Goal: Transaction & Acquisition: Obtain resource

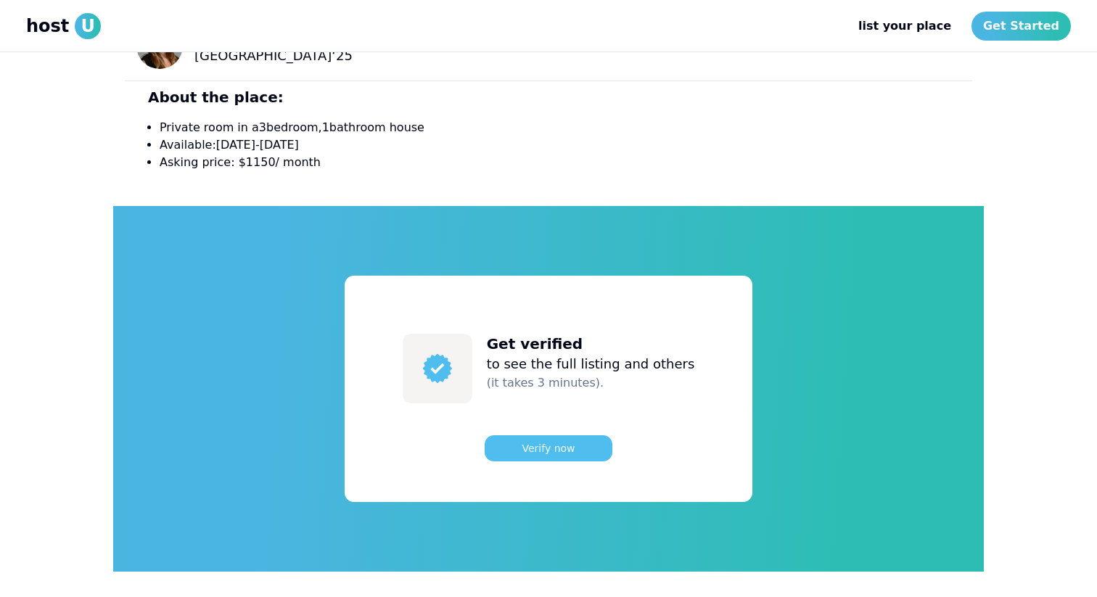
scroll to position [555, 0]
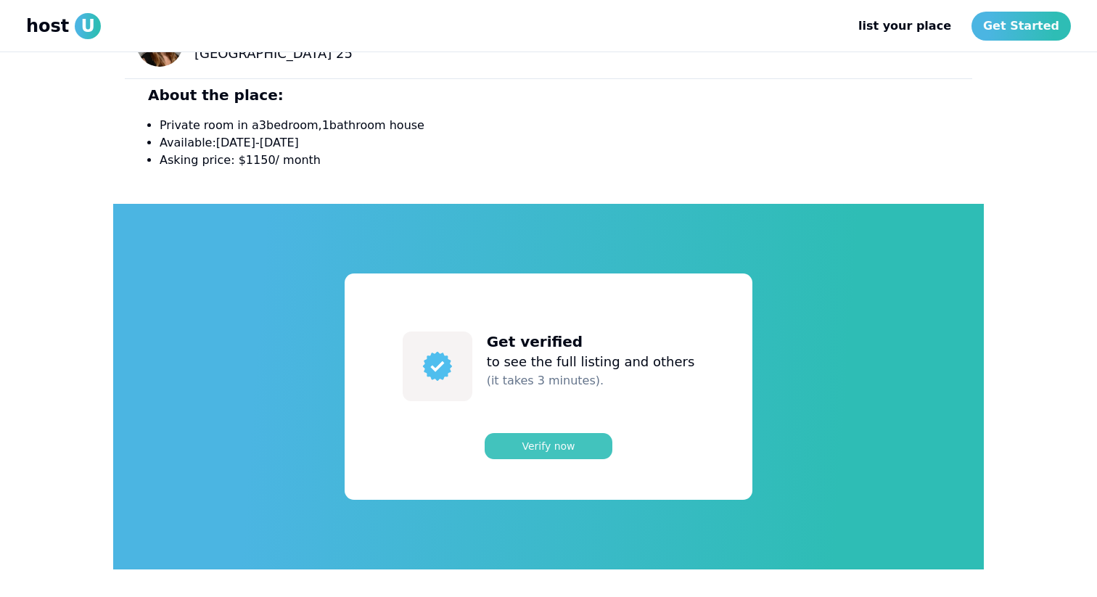
click at [552, 445] on link "Verify now" at bounding box center [549, 446] width 128 height 26
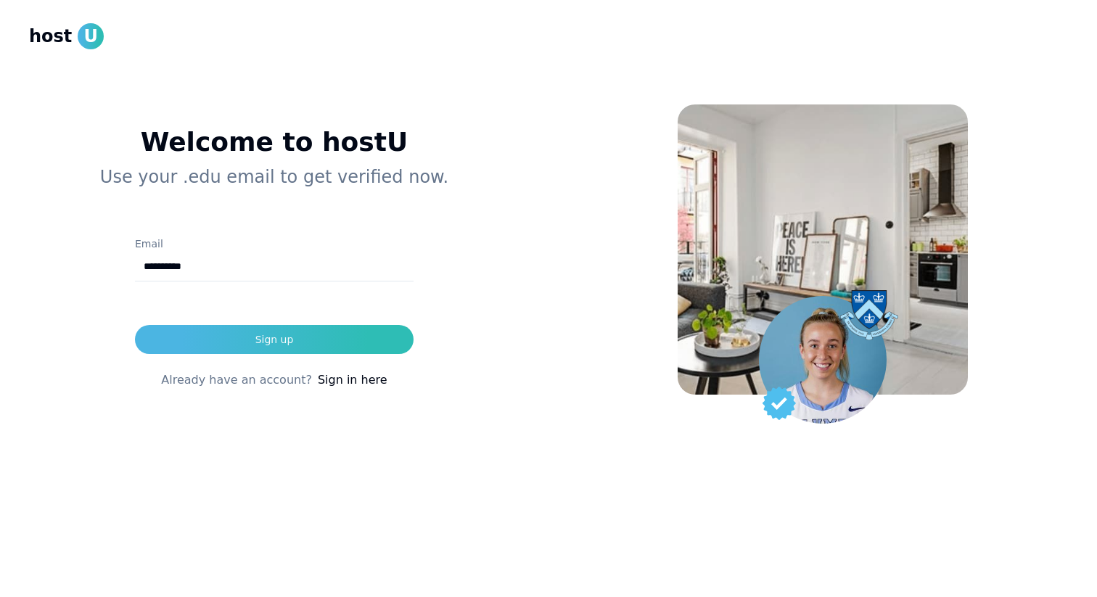
type input "**********"
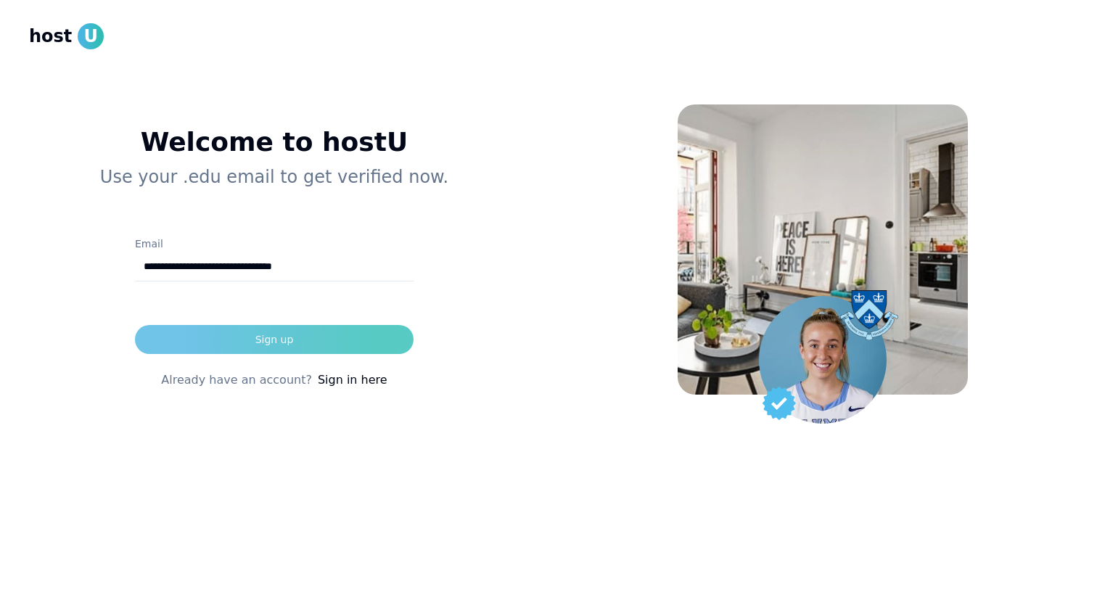
click at [258, 335] on div "Sign up" at bounding box center [274, 339] width 38 height 15
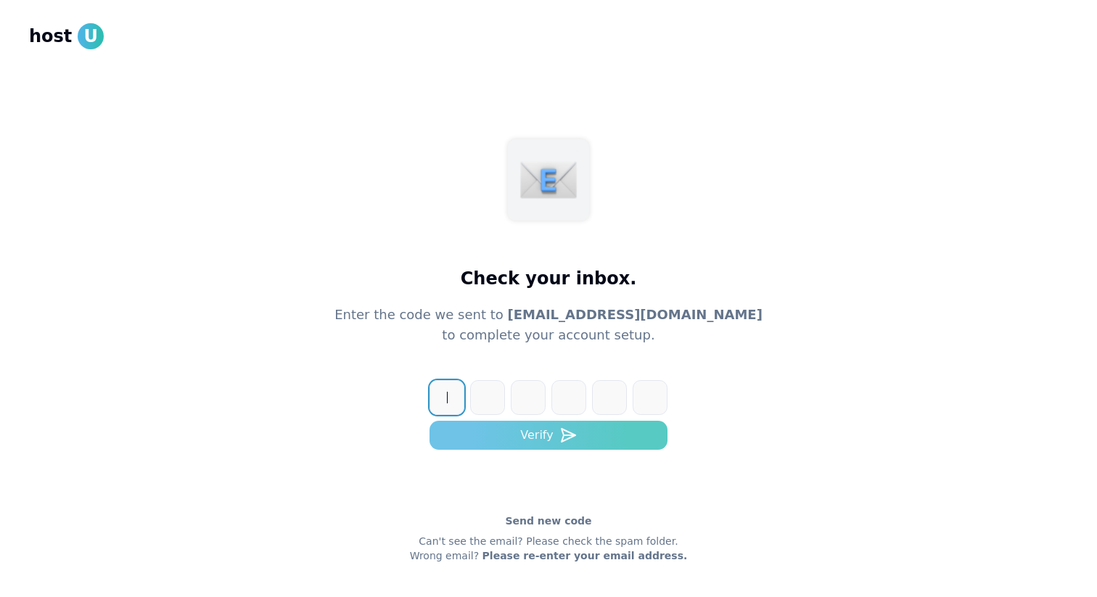
paste input "******"
type input "******"
click at [475, 430] on button "Verify" at bounding box center [548, 435] width 238 height 29
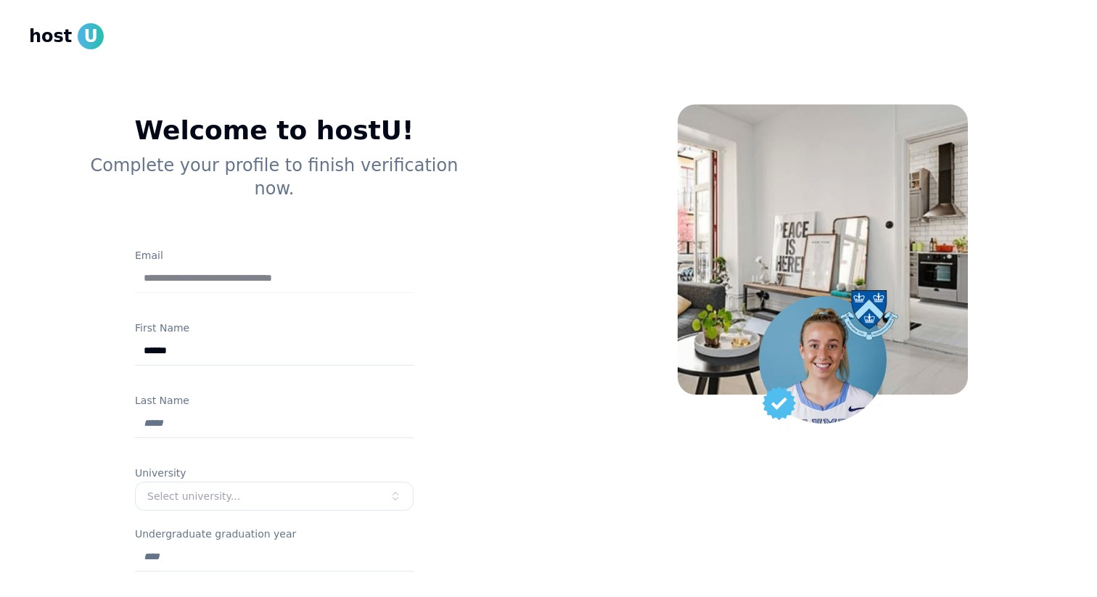
type input "******"
click at [144, 409] on input "Last Name" at bounding box center [274, 423] width 279 height 29
type input "******"
click at [162, 484] on button "Select university..." at bounding box center [274, 496] width 279 height 29
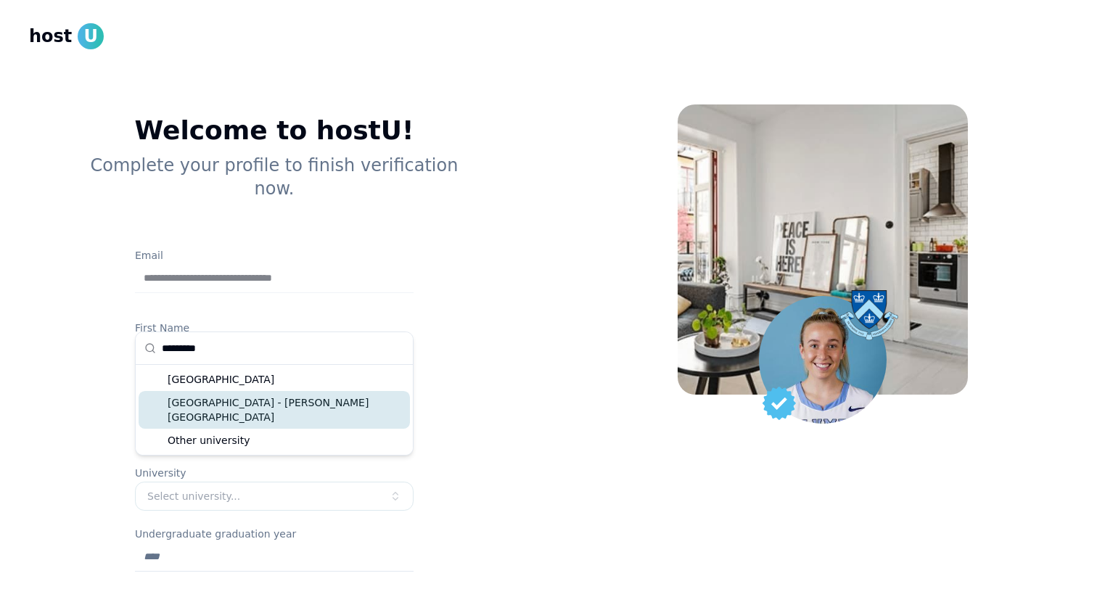
type input "*********"
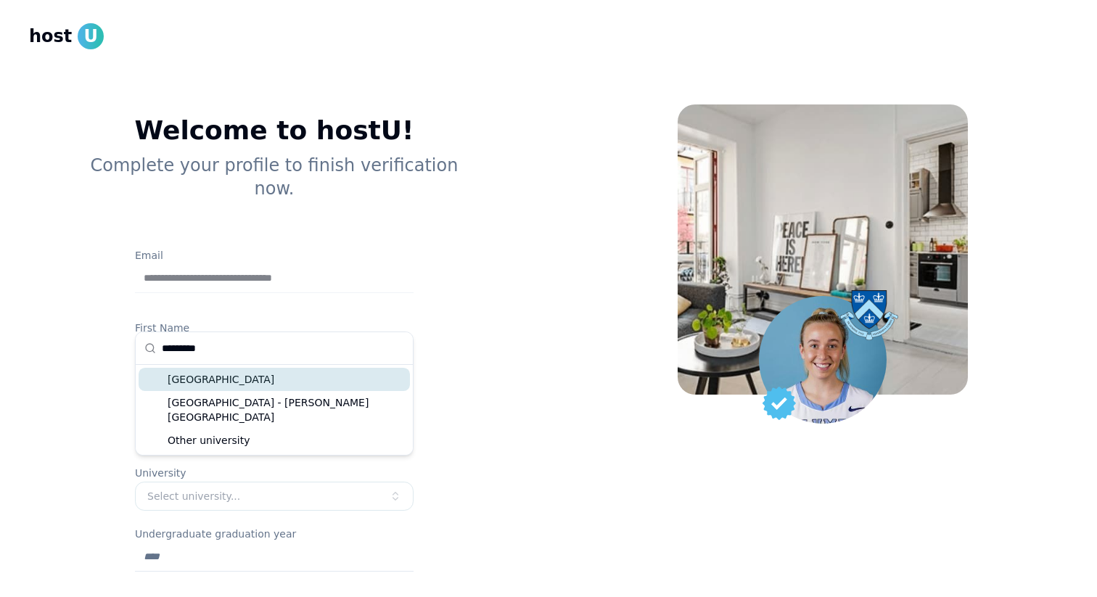
click at [218, 375] on div "[GEOGRAPHIC_DATA]" at bounding box center [274, 379] width 271 height 23
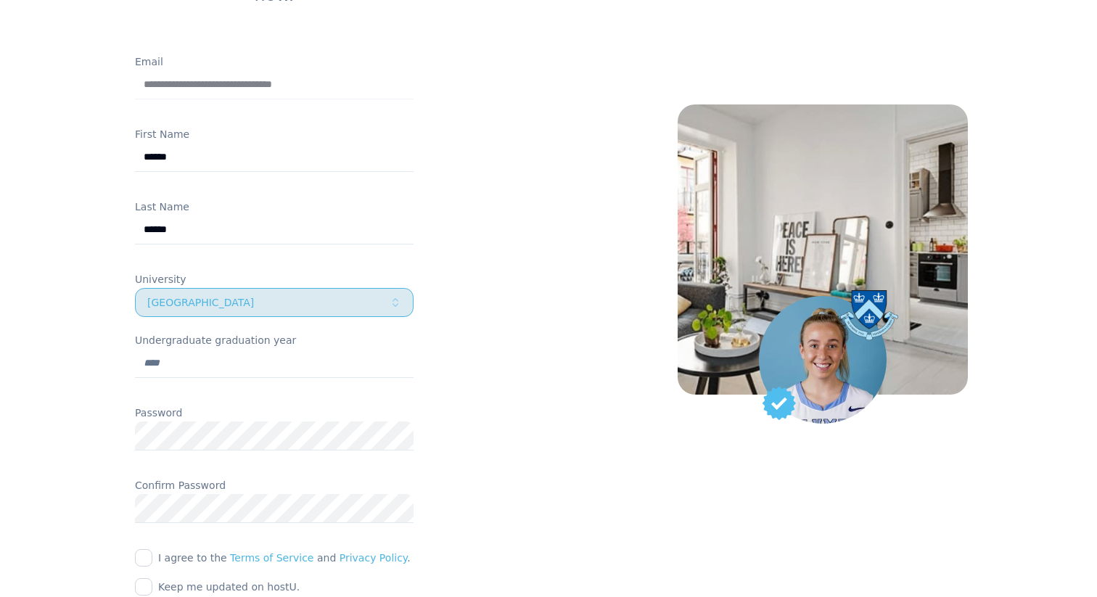
scroll to position [193, 0]
click at [171, 405] on div "Password" at bounding box center [274, 435] width 279 height 61
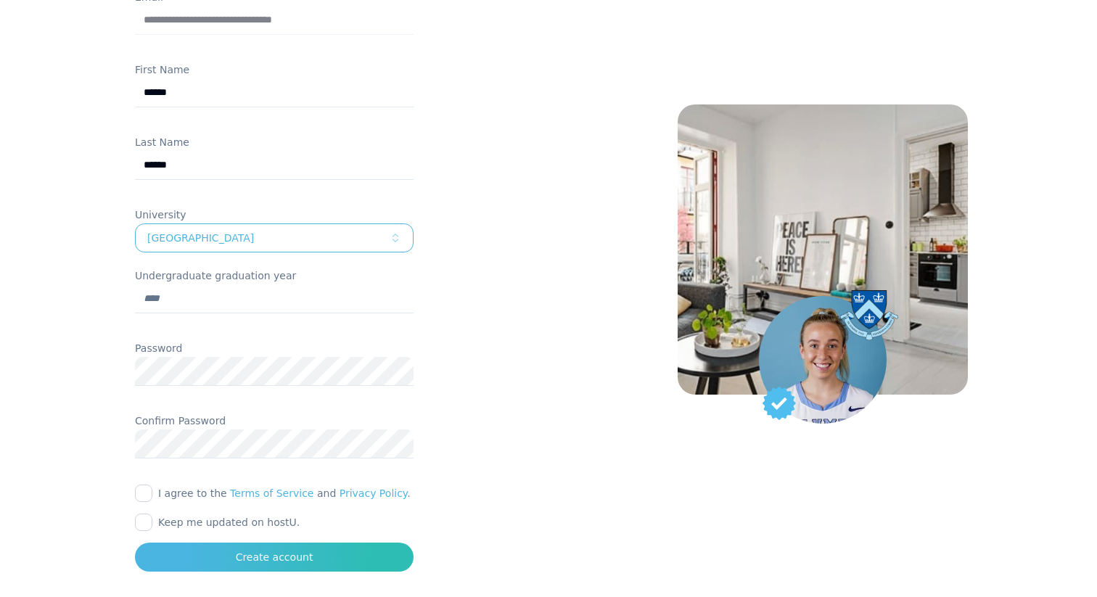
scroll to position [257, 0]
click at [136, 486] on button "I agree to the Terms of Service and Privacy Policy ." at bounding box center [143, 494] width 17 height 17
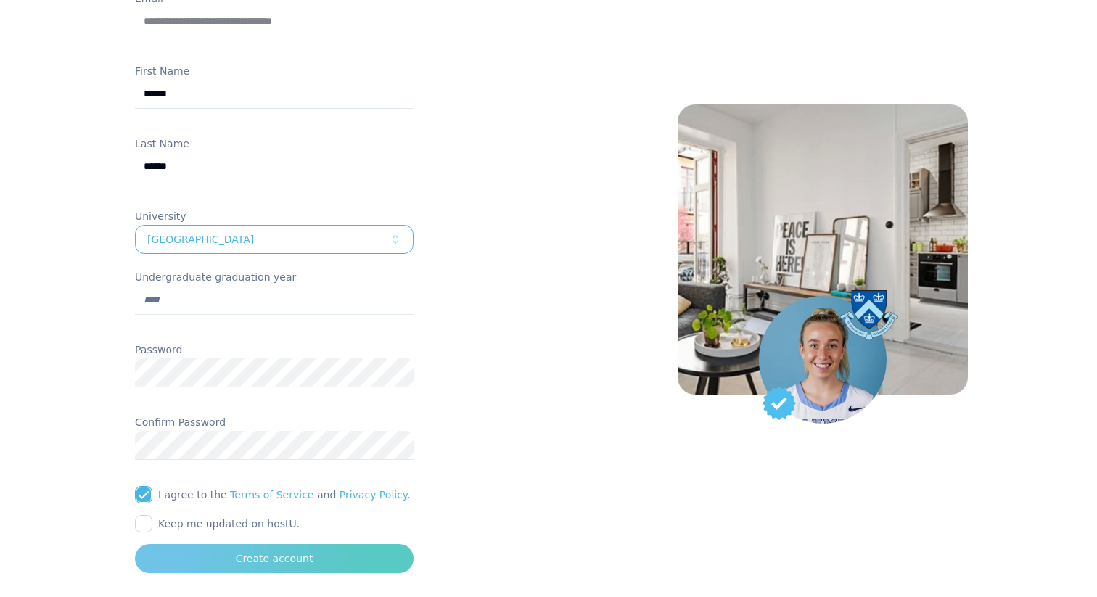
click at [207, 544] on button "Create account" at bounding box center [274, 558] width 279 height 29
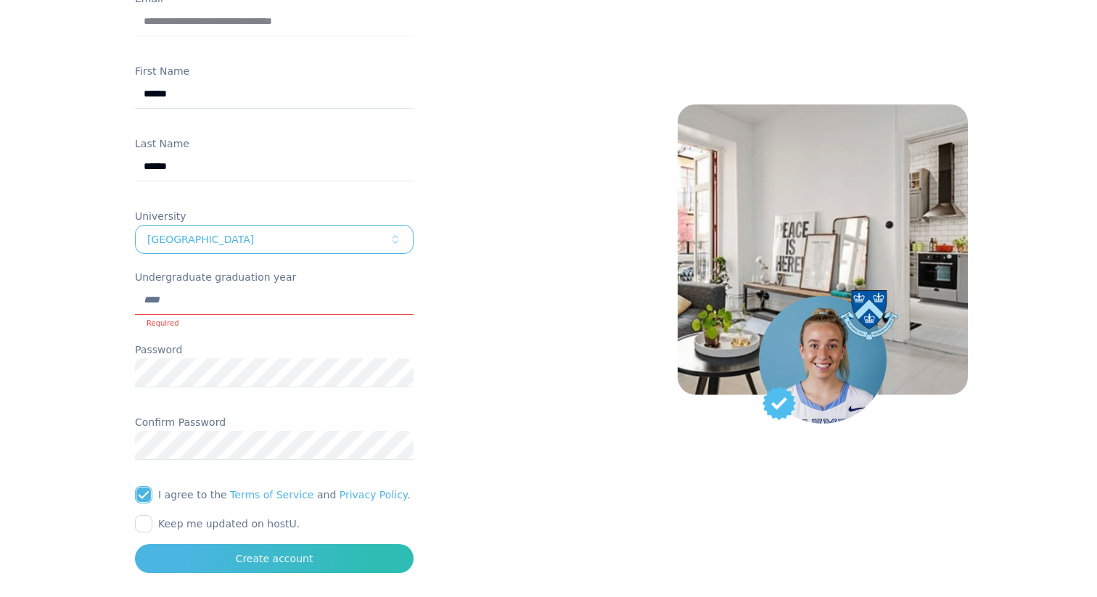
click at [205, 286] on input "Undergraduate graduation year" at bounding box center [274, 300] width 279 height 29
type input "*"
type input "****"
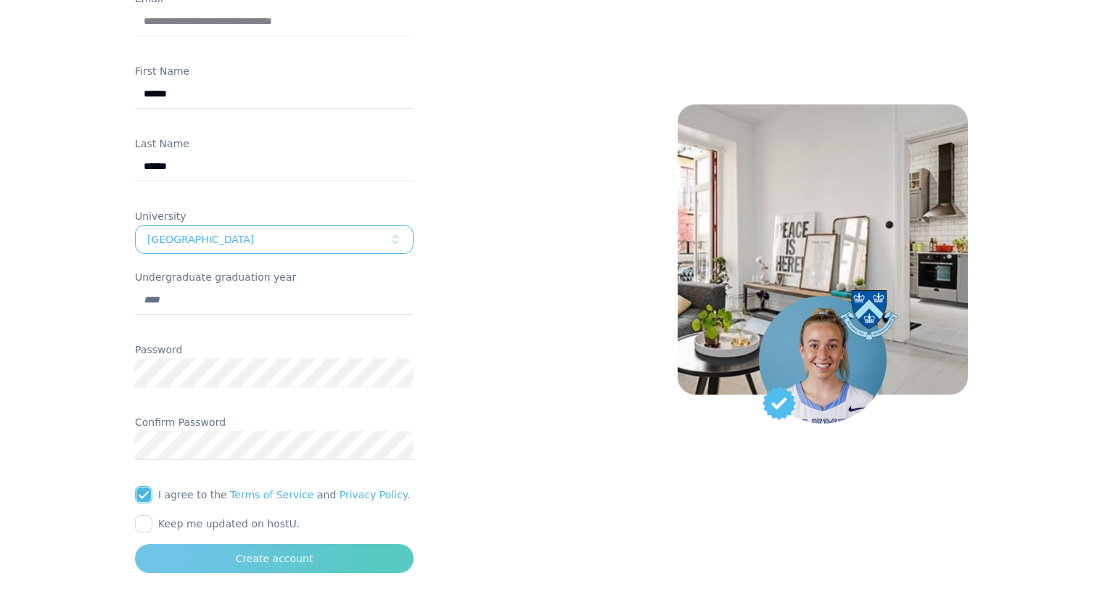
click at [216, 544] on button "Create account" at bounding box center [274, 558] width 279 height 29
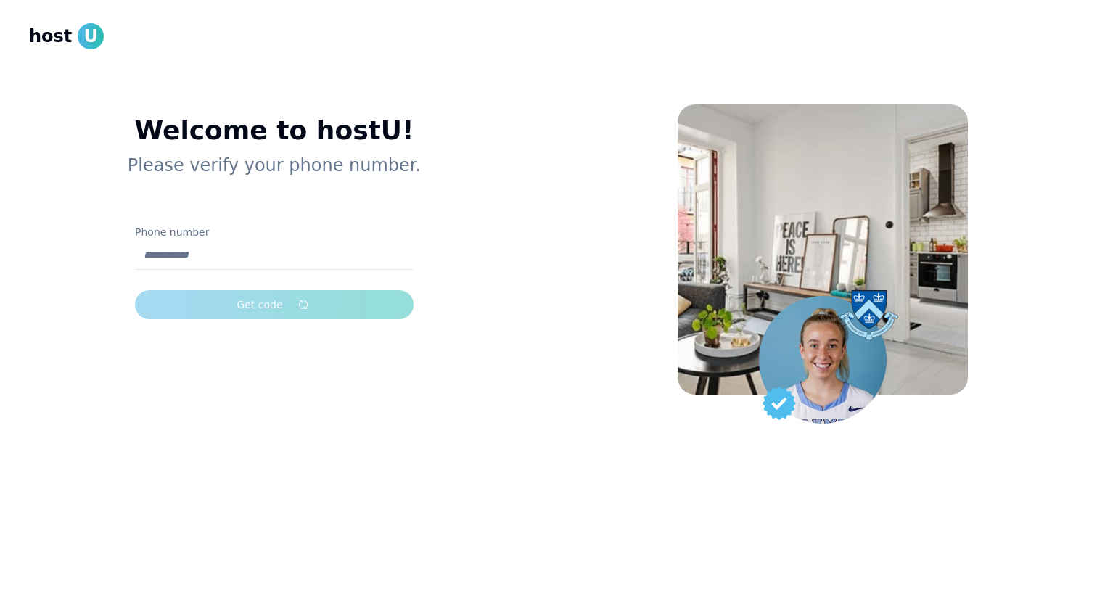
scroll to position [1, 0]
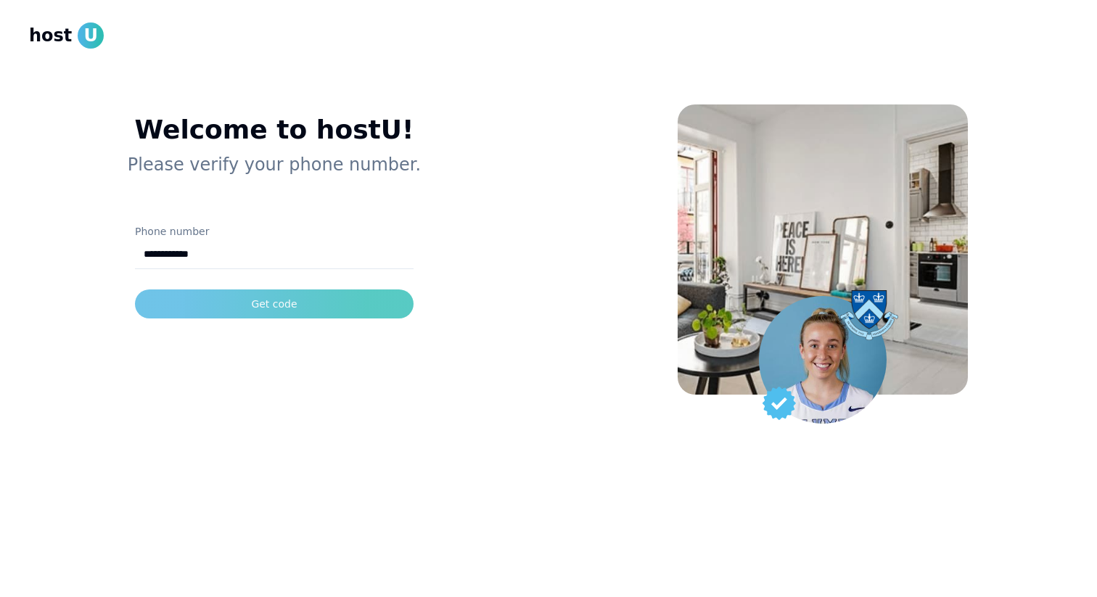
type input "**********"
click at [202, 311] on button "Get code" at bounding box center [274, 303] width 279 height 29
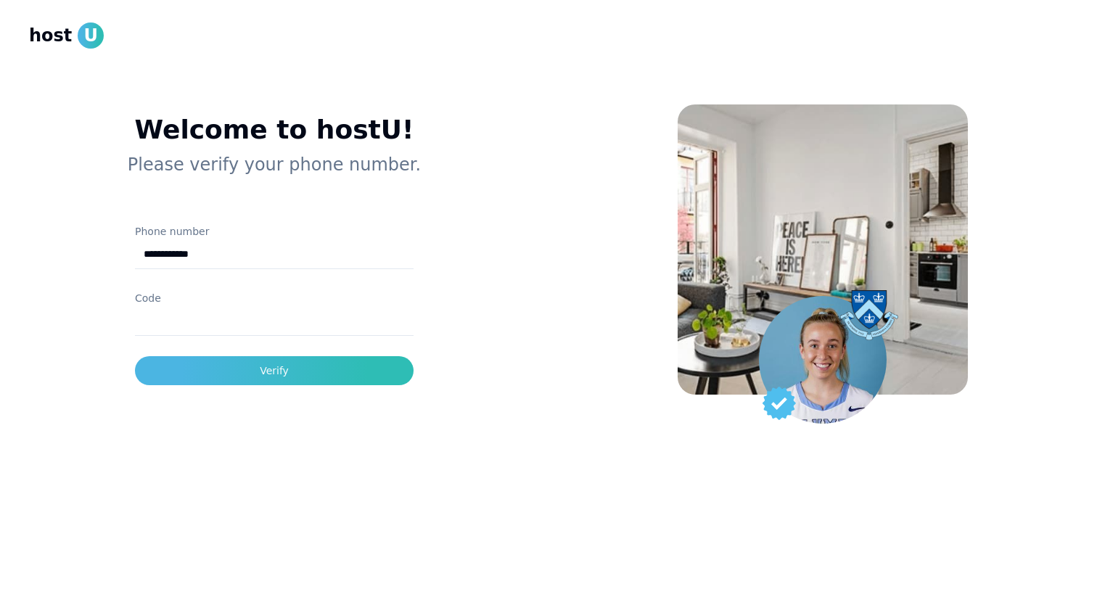
click at [165, 316] on input "Code" at bounding box center [274, 321] width 279 height 29
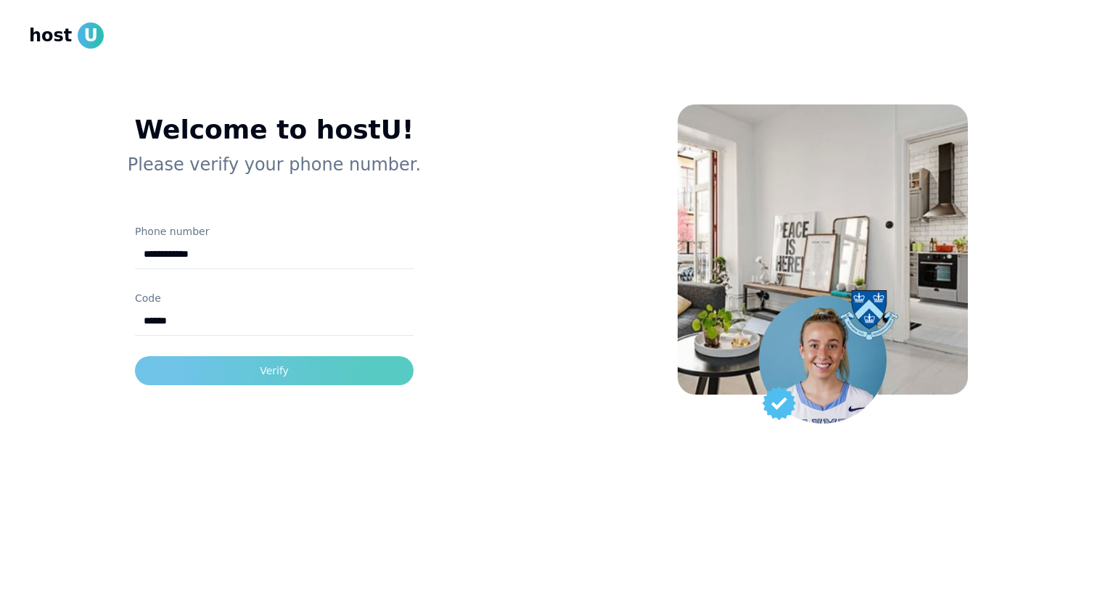
type input "******"
click at [184, 373] on button "Verify" at bounding box center [274, 370] width 279 height 29
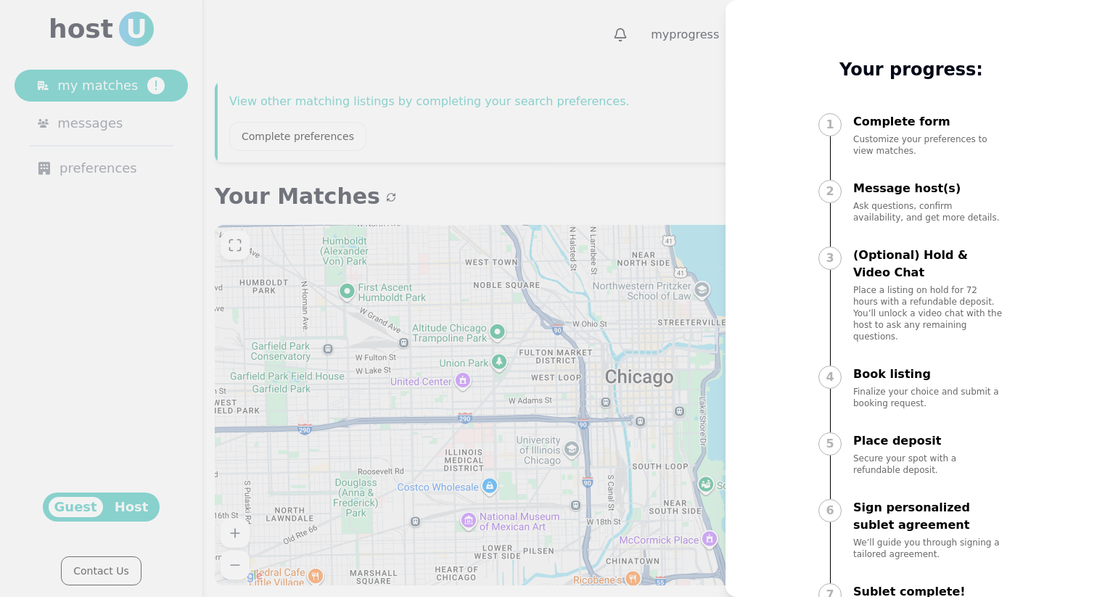
click at [834, 128] on div "1" at bounding box center [829, 124] width 23 height 23
click at [637, 84] on div at bounding box center [548, 298] width 1097 height 597
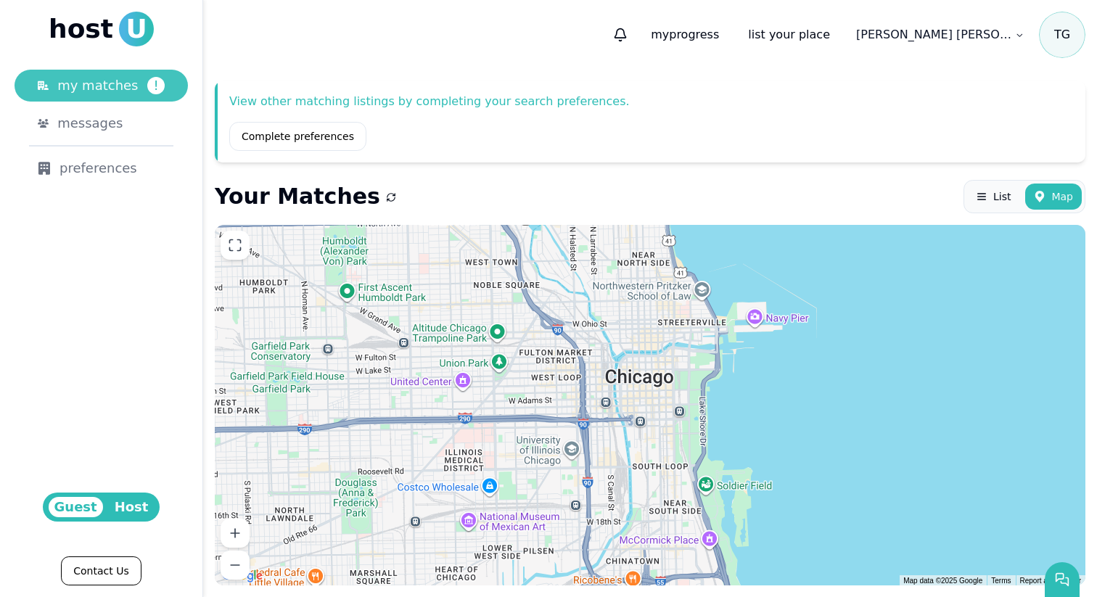
click at [102, 91] on span "my matches" at bounding box center [97, 85] width 81 height 20
click at [141, 514] on span "Host" at bounding box center [132, 507] width 46 height 20
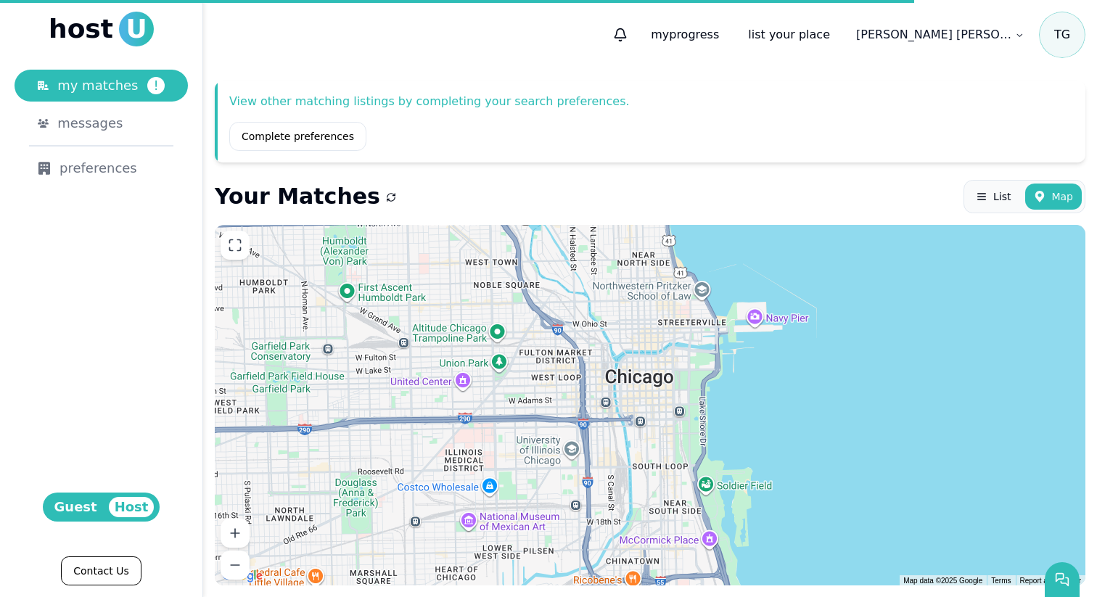
click at [65, 506] on span "Guest" at bounding box center [76, 507] width 54 height 20
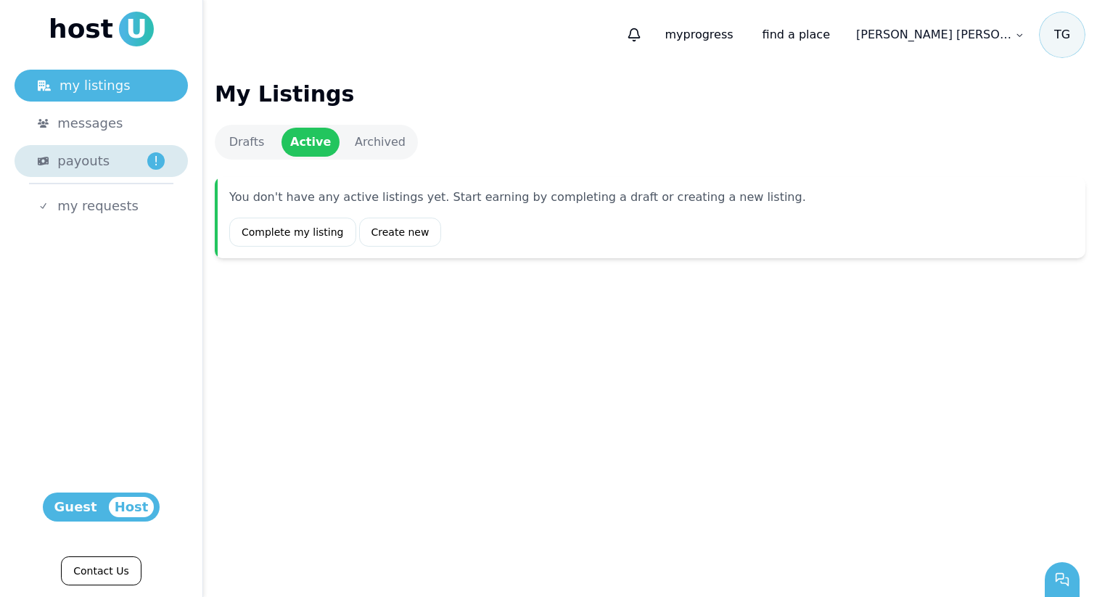
click at [136, 146] on link "payouts !" at bounding box center [101, 161] width 173 height 32
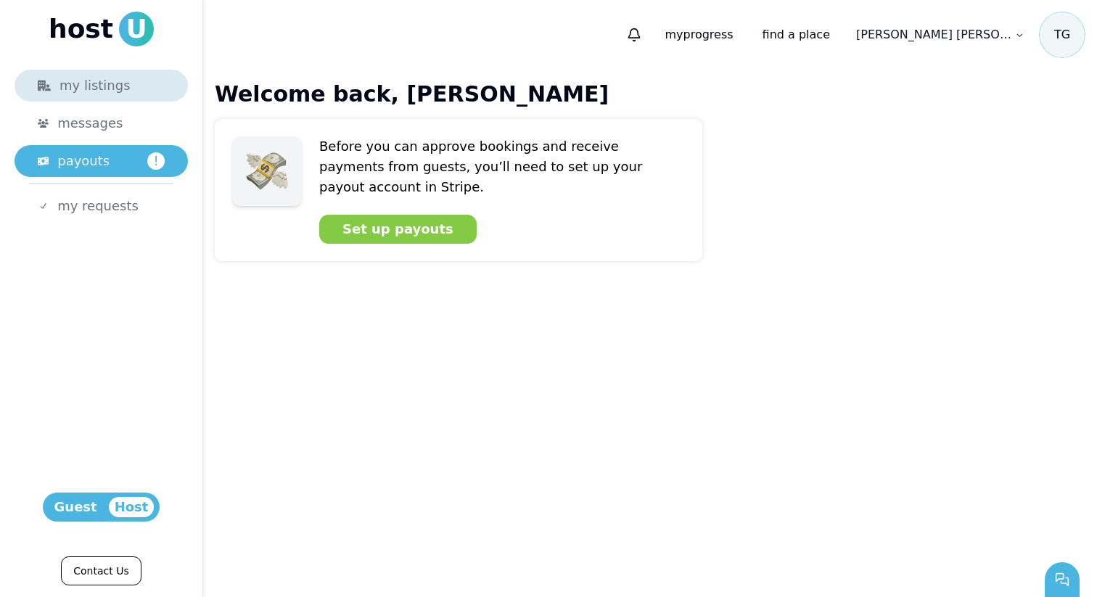
click at [73, 92] on div "my listings" at bounding box center [101, 85] width 127 height 20
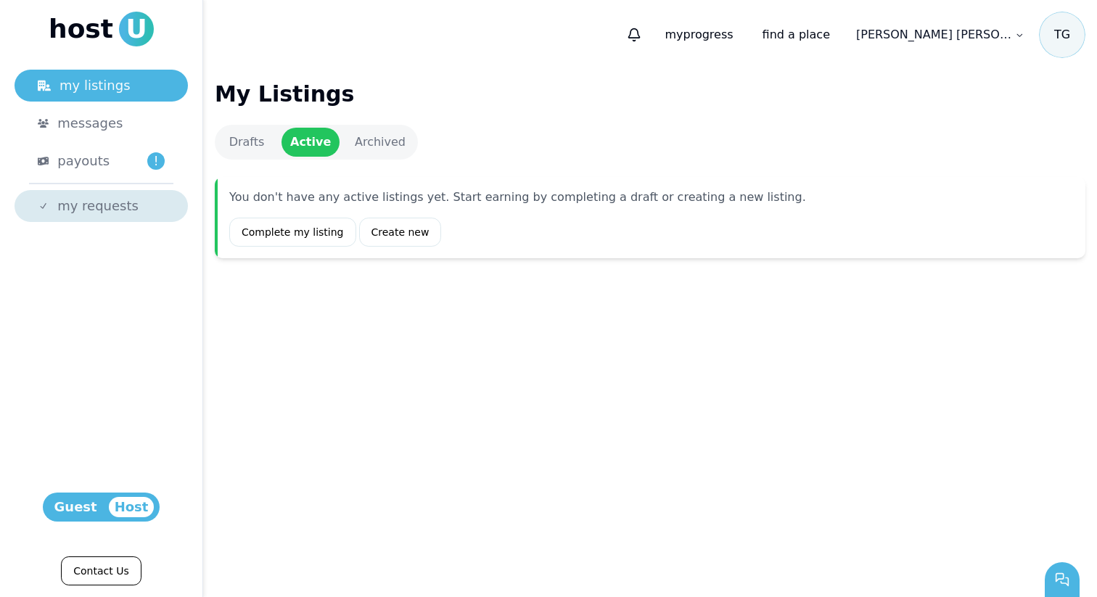
click at [92, 196] on span "my requests" at bounding box center [97, 206] width 81 height 20
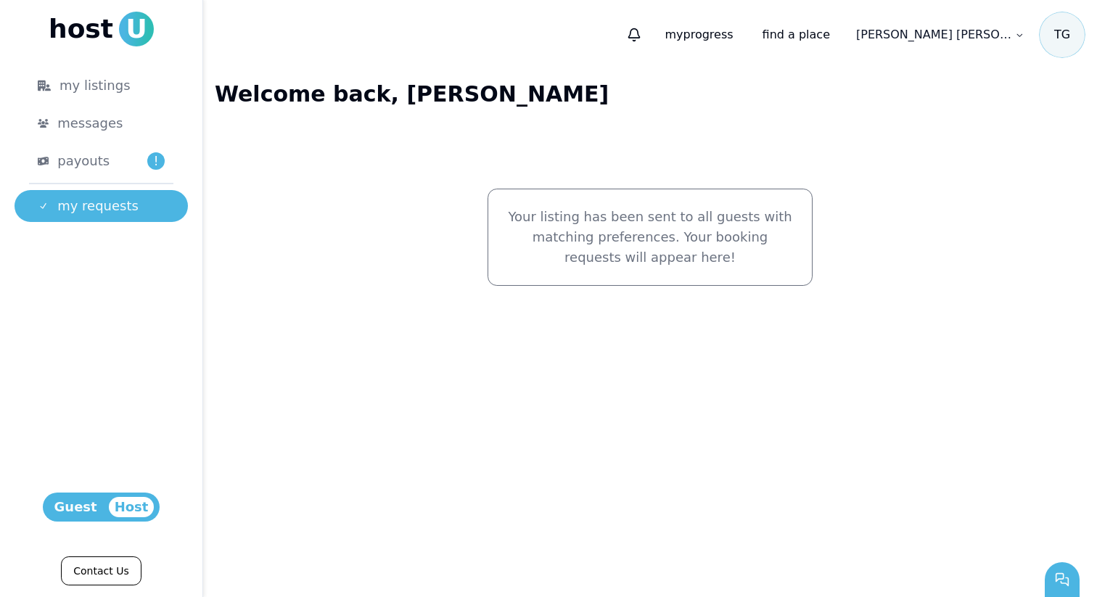
click at [974, 40] on html "host U my listings messages payouts ! my requests Host Guest Contact Us 1 my pr…" at bounding box center [548, 298] width 1097 height 597
click at [757, 90] on html "host U my listings messages payouts ! my requests Host Guest Contact Us 1 my pr…" at bounding box center [548, 298] width 1097 height 597
click at [72, 161] on span "payouts" at bounding box center [83, 161] width 52 height 20
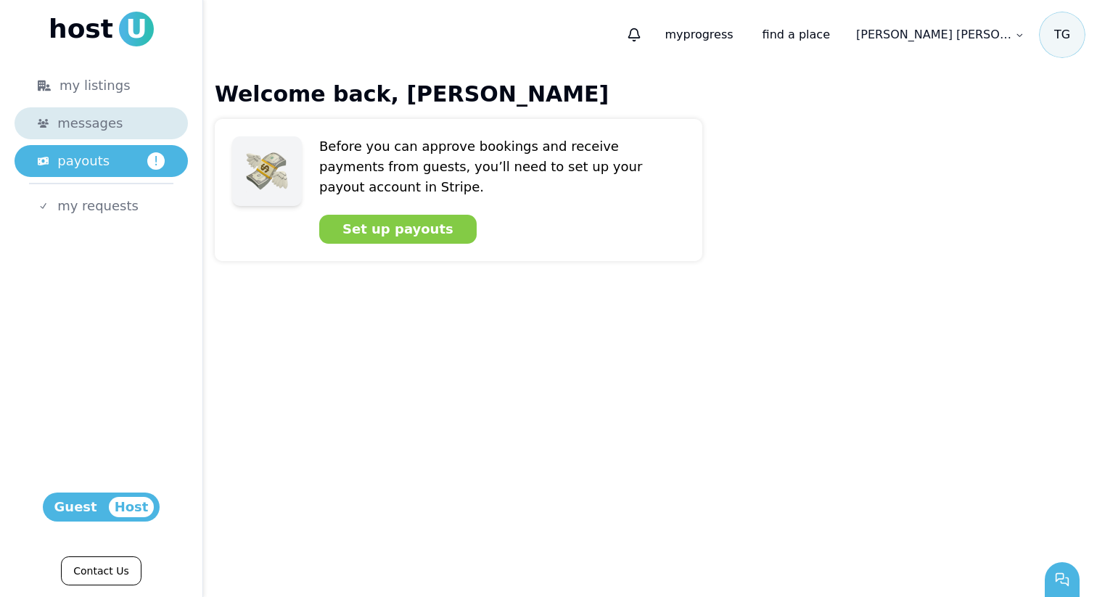
click at [70, 115] on span "messages" at bounding box center [89, 123] width 65 height 20
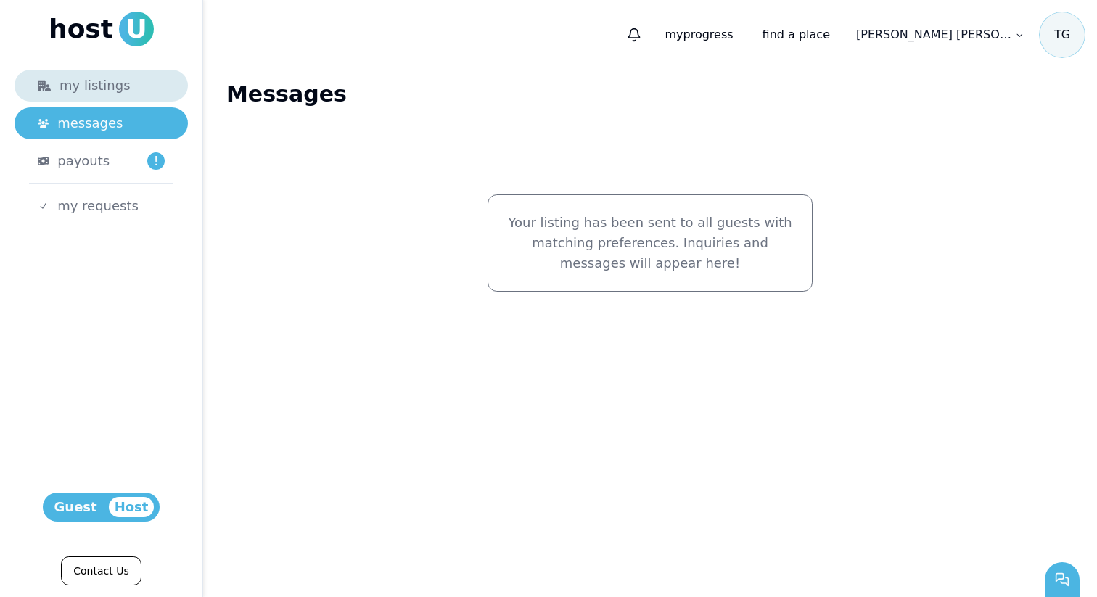
click at [67, 84] on div "my listings" at bounding box center [101, 85] width 127 height 20
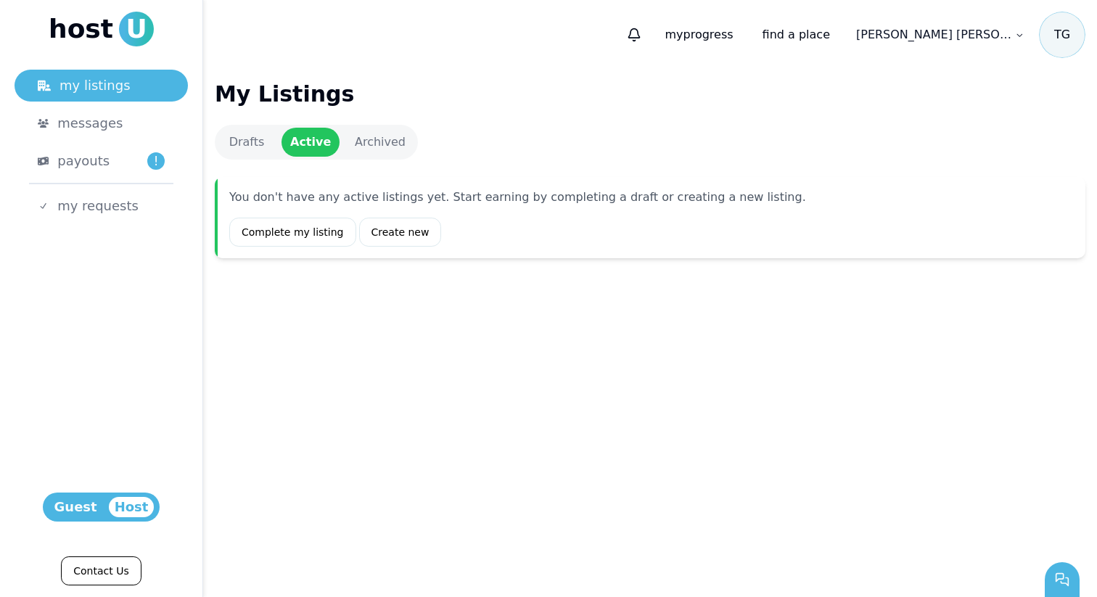
click at [360, 133] on link "Archived" at bounding box center [380, 142] width 70 height 29
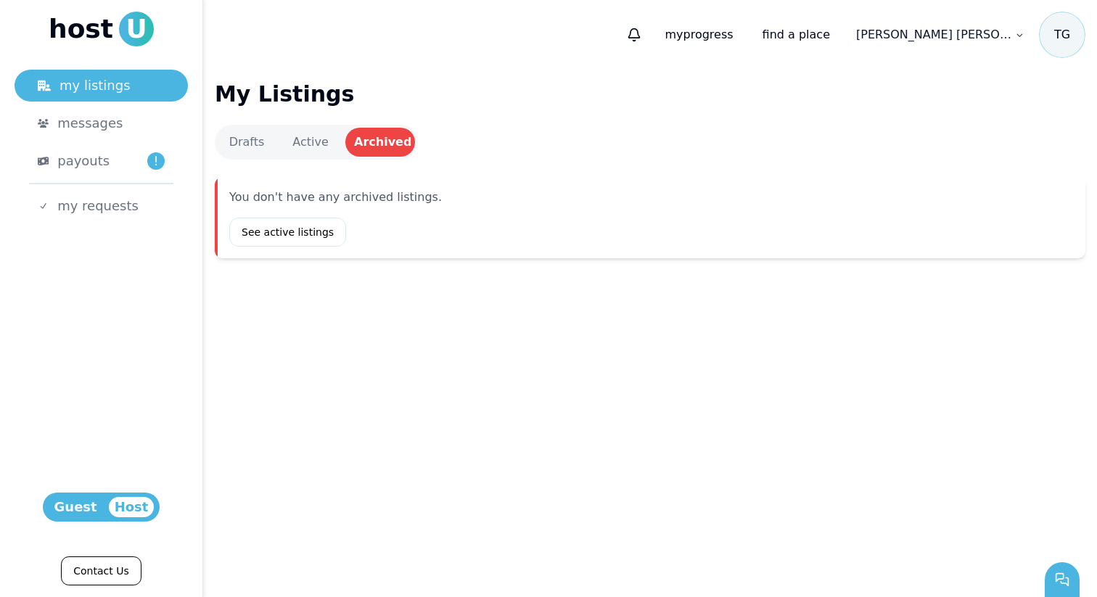
click at [254, 136] on link "Drafts" at bounding box center [247, 142] width 58 height 29
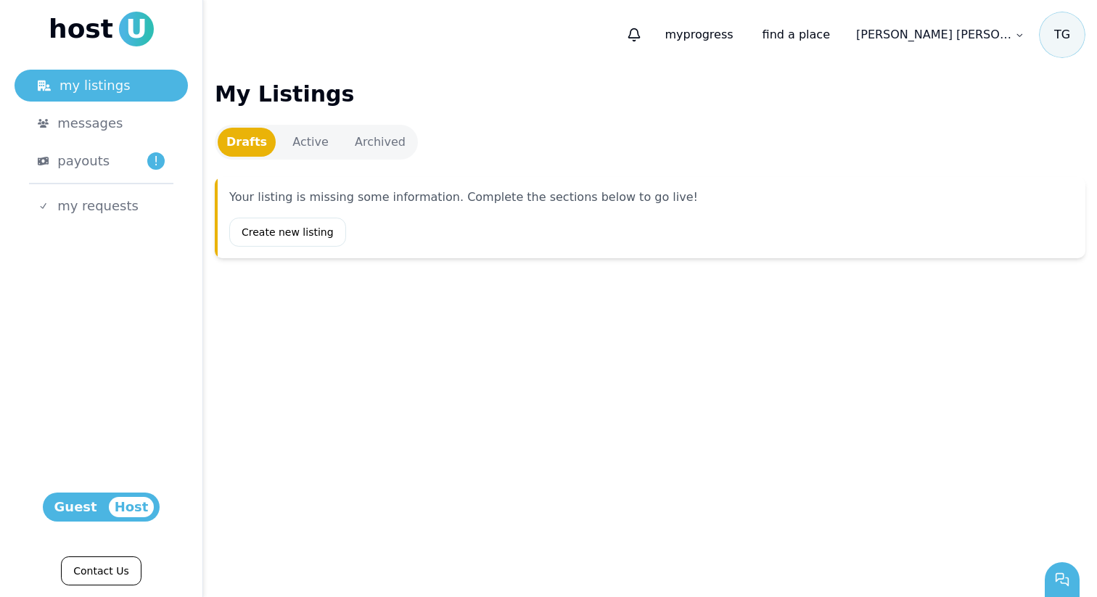
click at [81, 506] on span "Guest" at bounding box center [76, 507] width 54 height 20
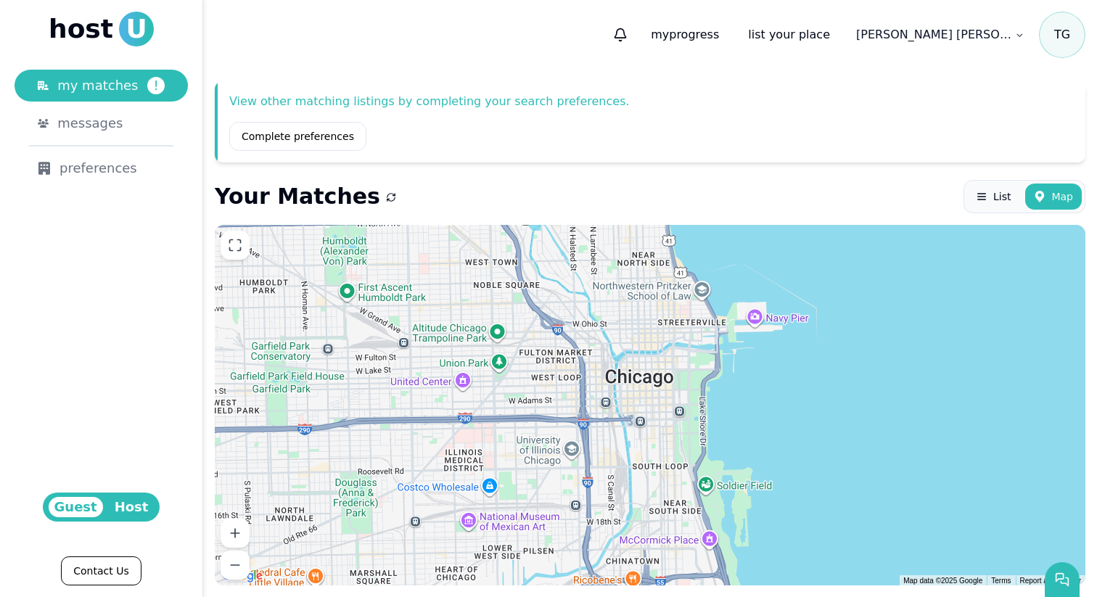
click at [997, 181] on div "List Map" at bounding box center [1024, 196] width 122 height 33
click at [990, 194] on button "List" at bounding box center [993, 197] width 52 height 26
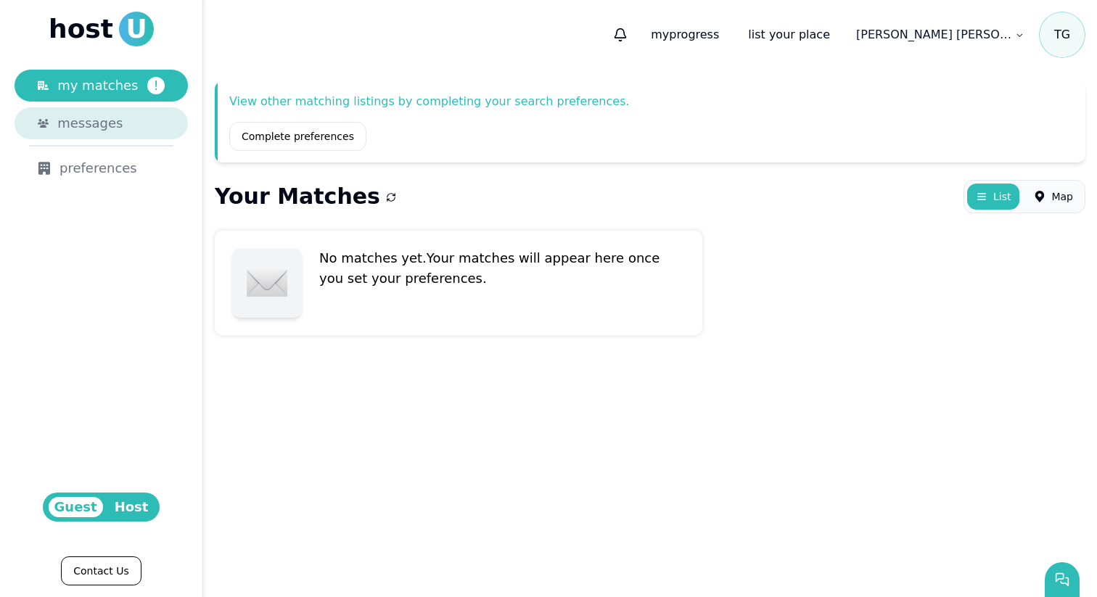
click at [152, 128] on div "messages" at bounding box center [110, 123] width 107 height 20
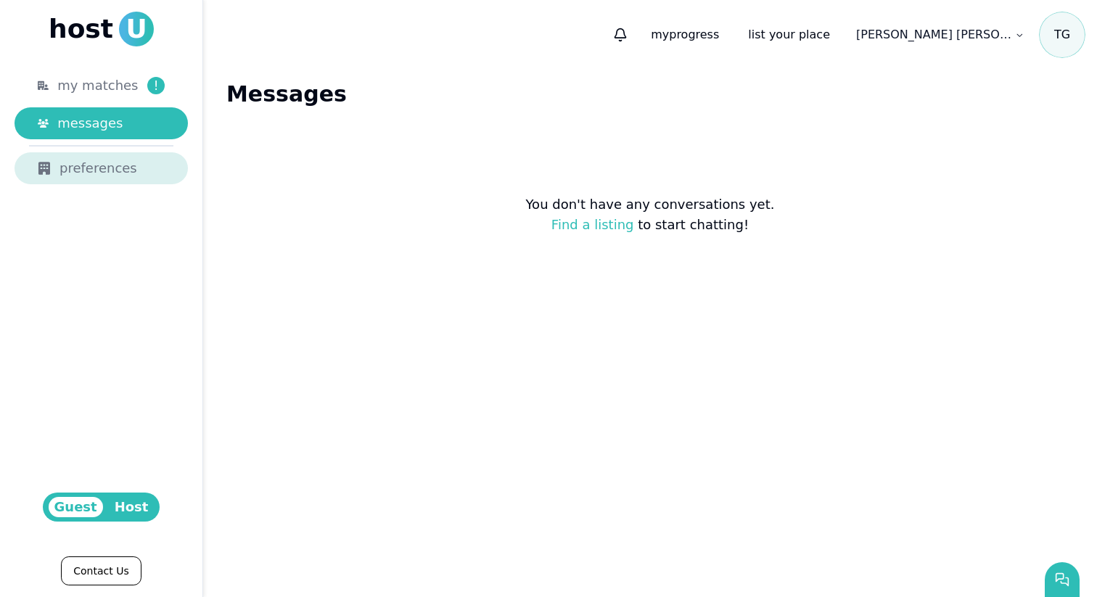
click at [141, 160] on div "preferences" at bounding box center [101, 168] width 127 height 20
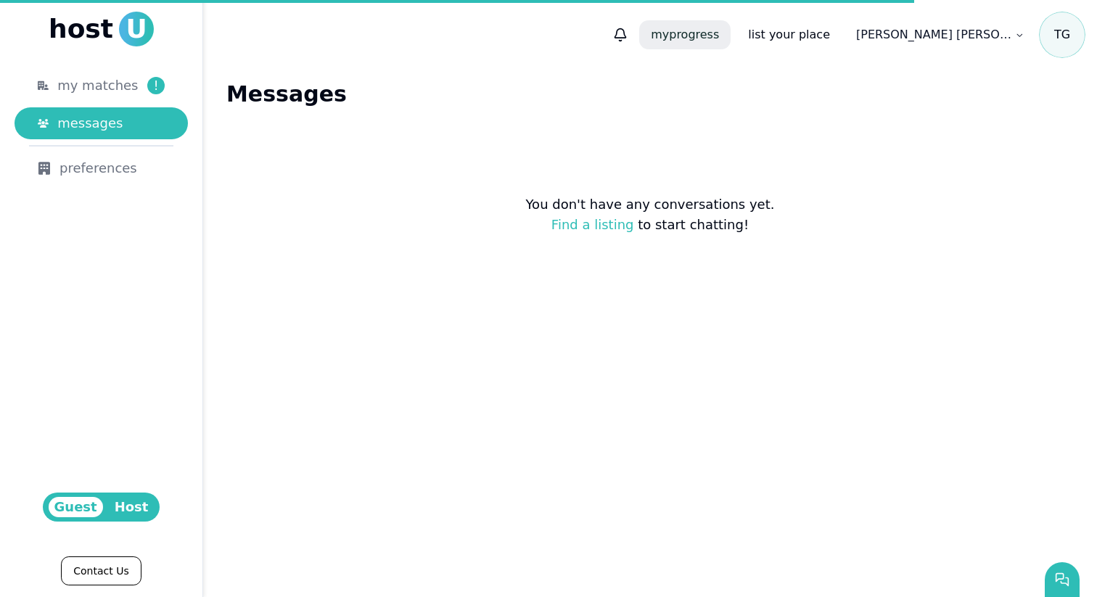
click at [731, 30] on p "my progress" at bounding box center [684, 34] width 91 height 29
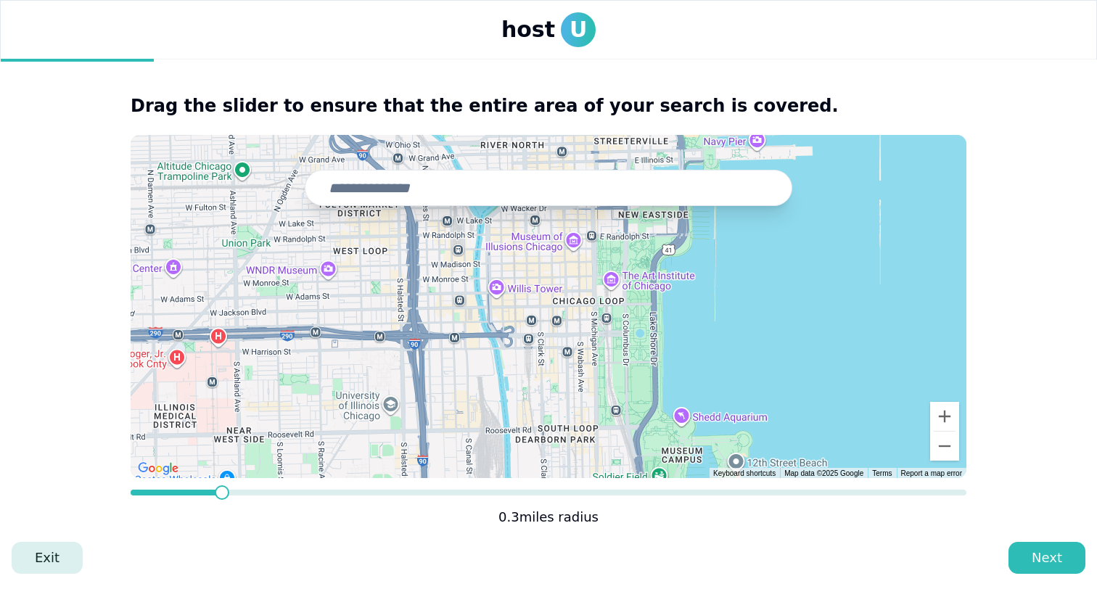
click at [49, 548] on link "Exit" at bounding box center [47, 558] width 71 height 32
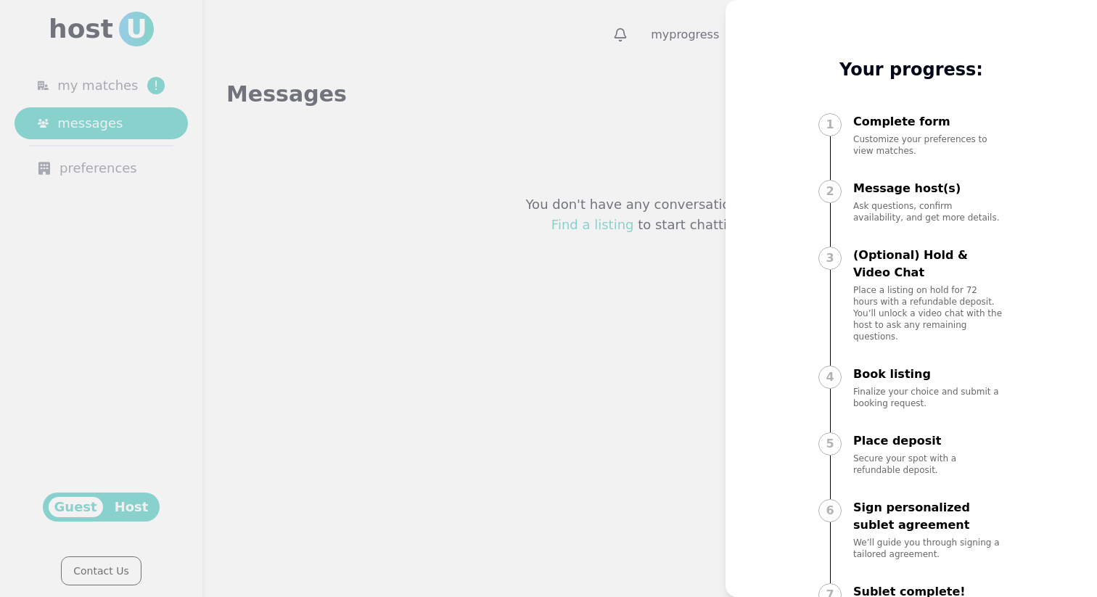
click at [576, 82] on div at bounding box center [548, 298] width 1097 height 597
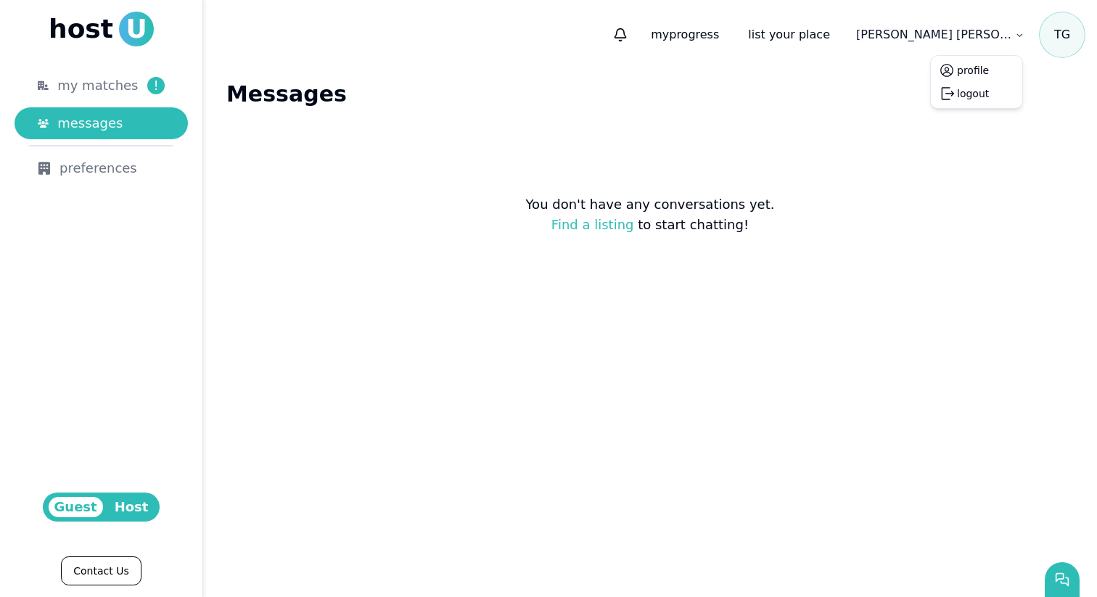
click at [989, 35] on html "host U my matches ! messages preferences Guest Host Contact Us my progress list…" at bounding box center [548, 298] width 1097 height 597
click at [985, 61] on link "profile" at bounding box center [977, 70] width 86 height 23
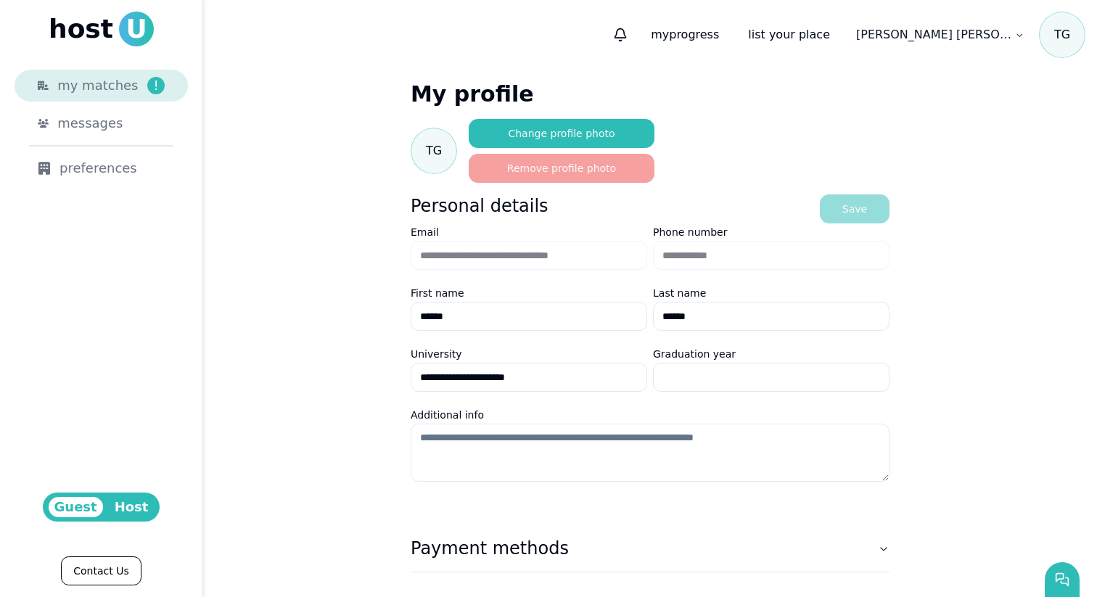
click at [73, 98] on link "my matches !" at bounding box center [101, 86] width 173 height 32
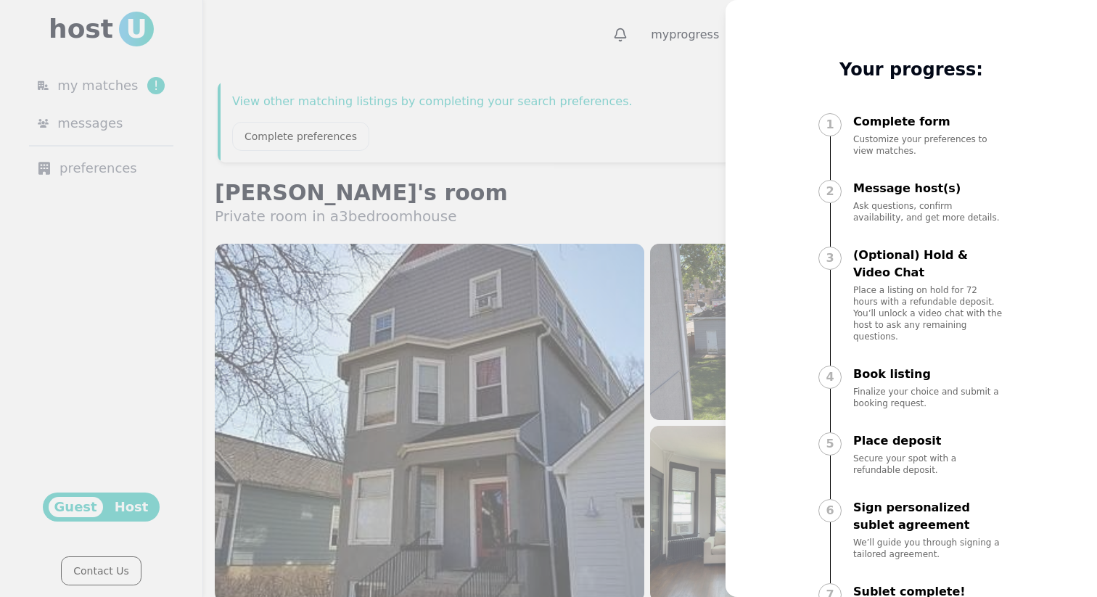
click at [877, 117] on p "Complete form" at bounding box center [928, 121] width 151 height 17
click at [834, 82] on div "Your progress: 1 Complete form Customize your preferences to view matches. 2 Me…" at bounding box center [911, 298] width 197 height 597
click at [451, 162] on div at bounding box center [548, 298] width 1097 height 597
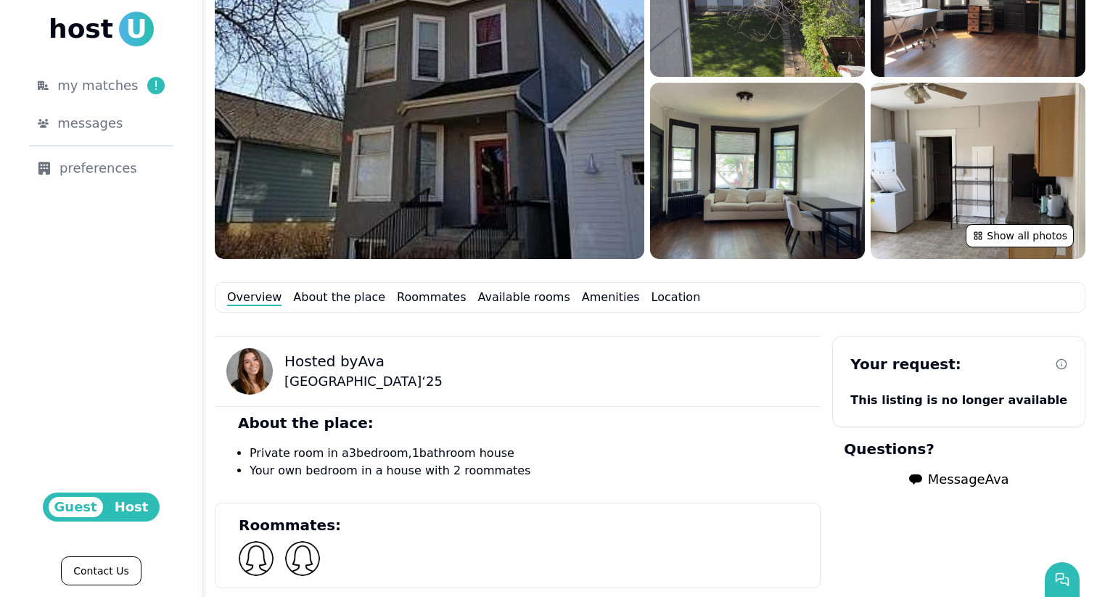
scroll to position [342, 0]
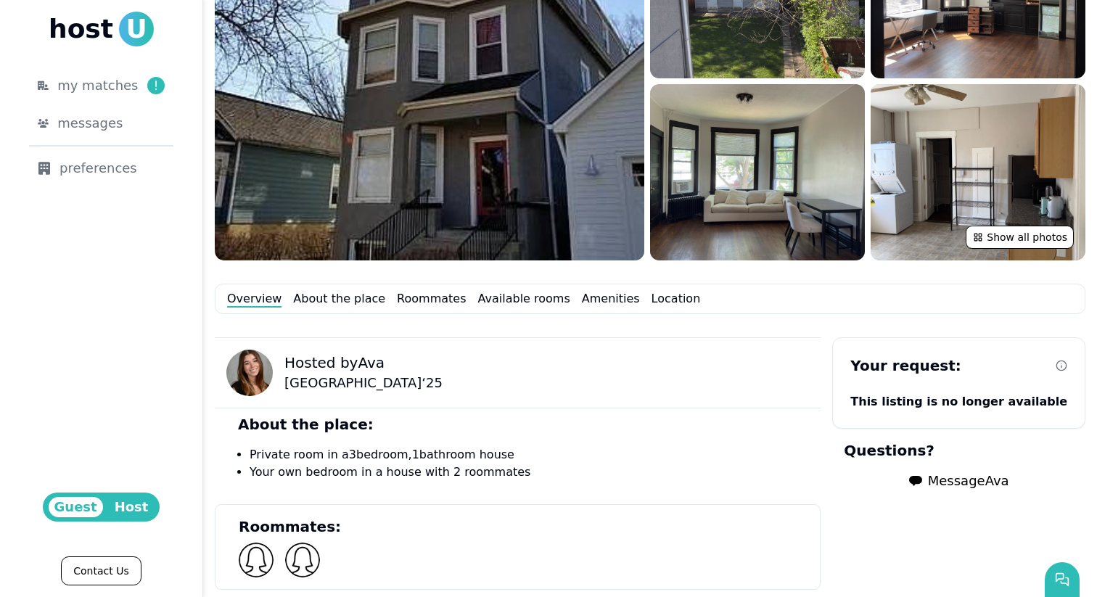
click at [1057, 370] on icon at bounding box center [1062, 366] width 12 height 12
click at [628, 391] on div "Hosted by Ava Northwestern University ‘ 25" at bounding box center [518, 372] width 606 height 71
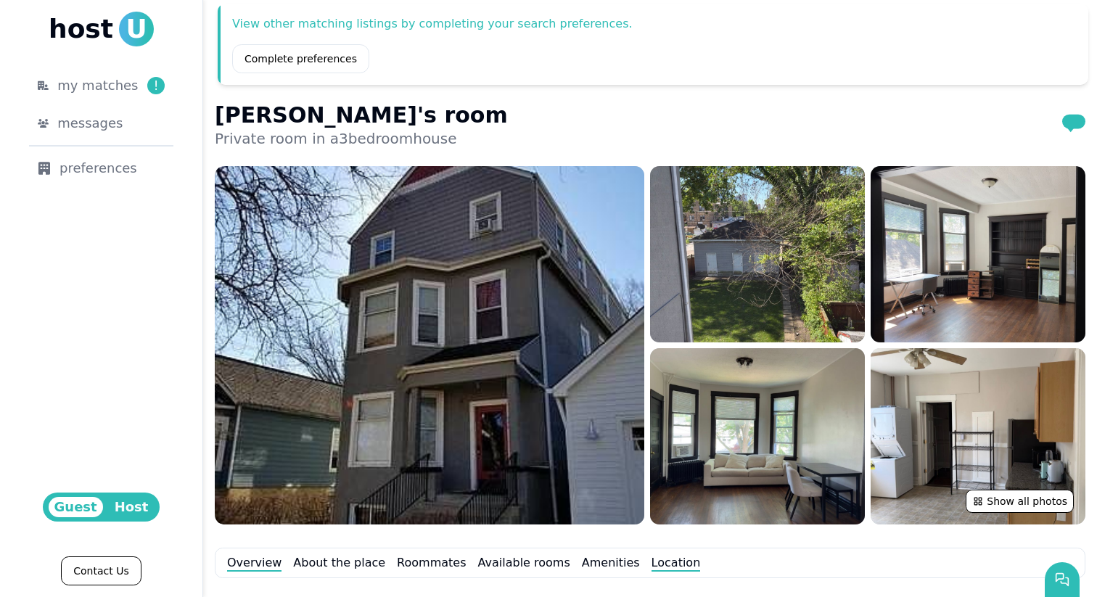
scroll to position [0, 0]
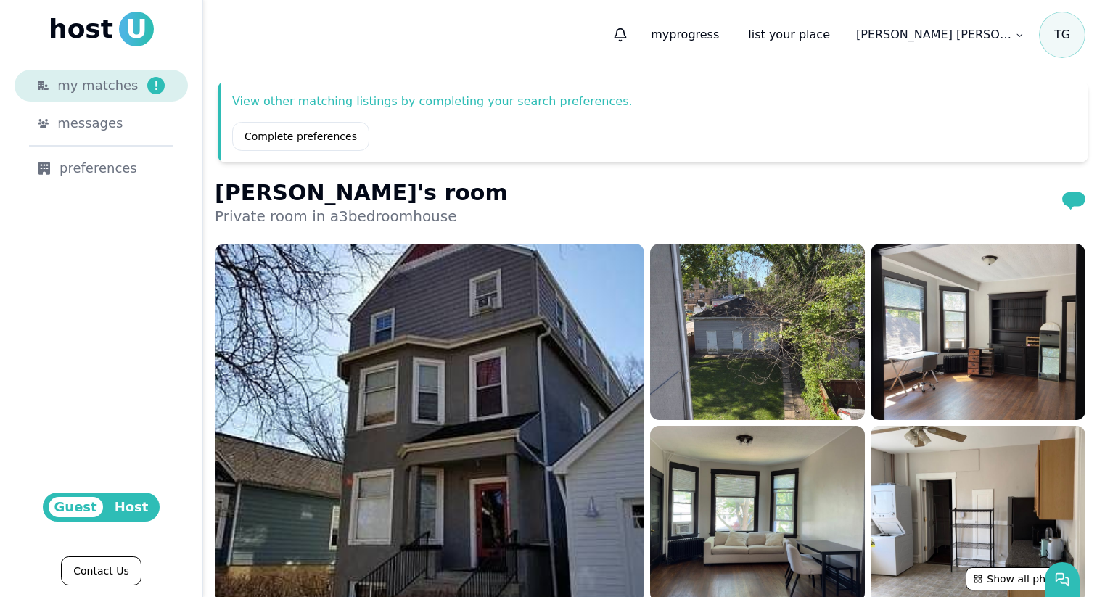
click at [130, 97] on link "my matches !" at bounding box center [101, 86] width 173 height 32
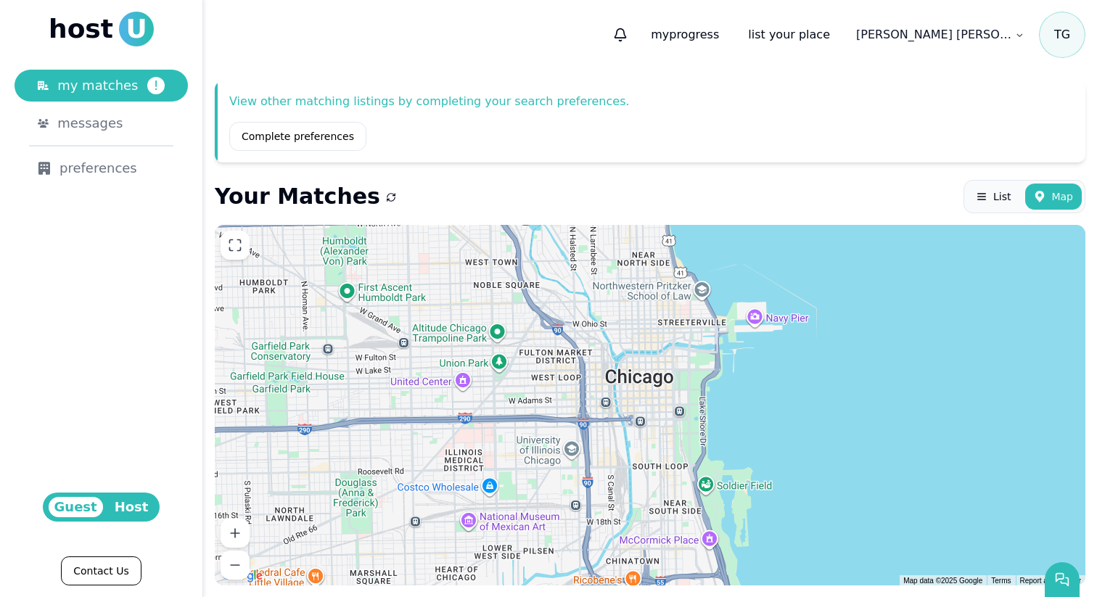
click at [367, 193] on div "Your Matches List Map" at bounding box center [650, 196] width 871 height 33
click at [386, 195] on icon "submit" at bounding box center [391, 197] width 10 height 10
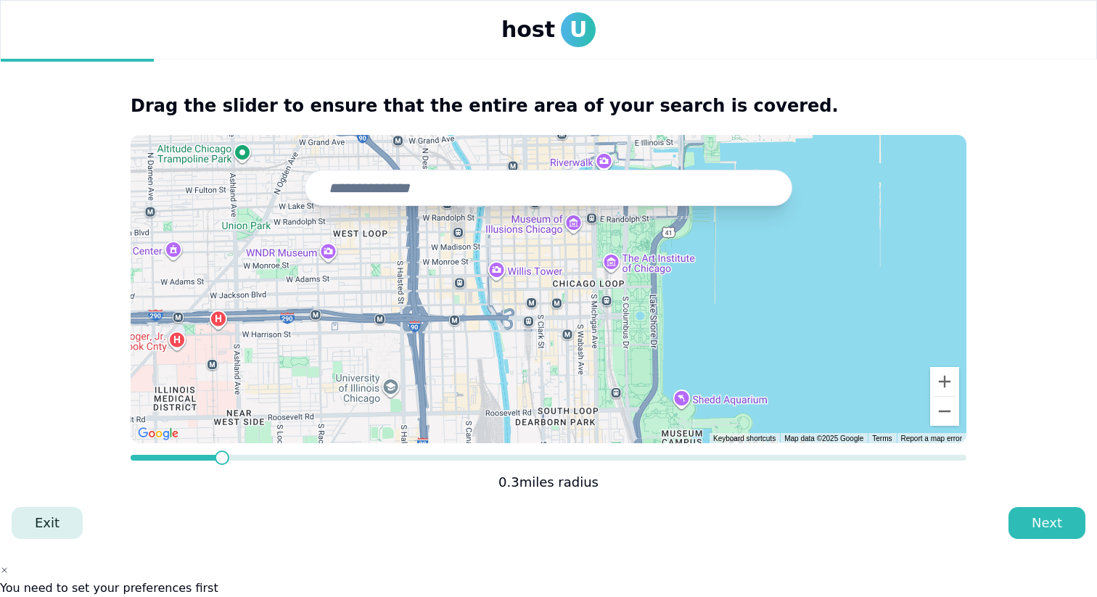
click at [49, 517] on link "Exit" at bounding box center [47, 523] width 71 height 32
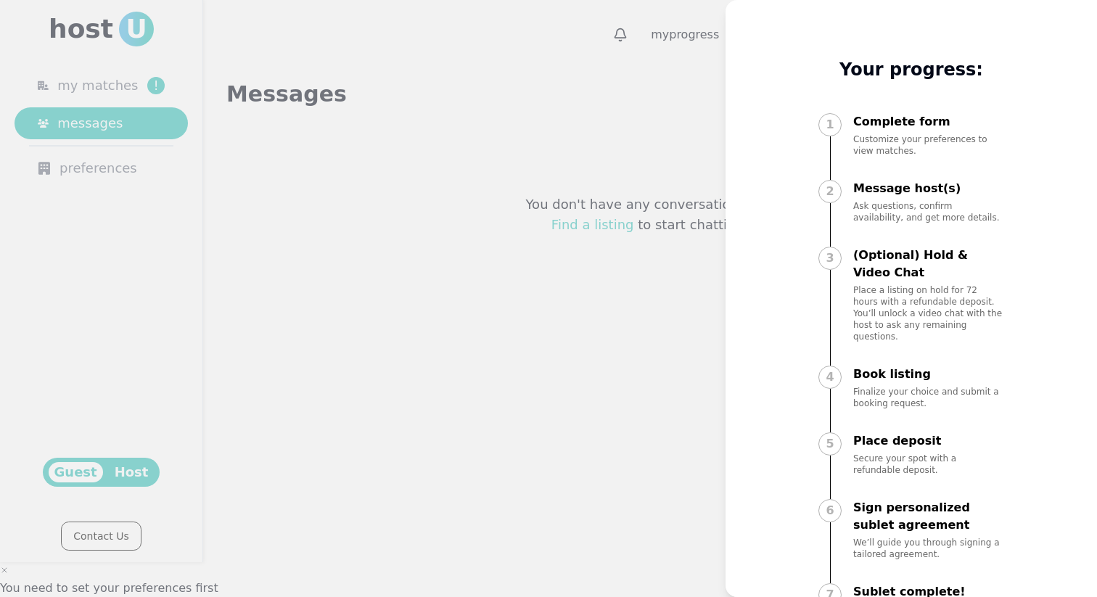
click at [273, 231] on div at bounding box center [548, 298] width 1097 height 597
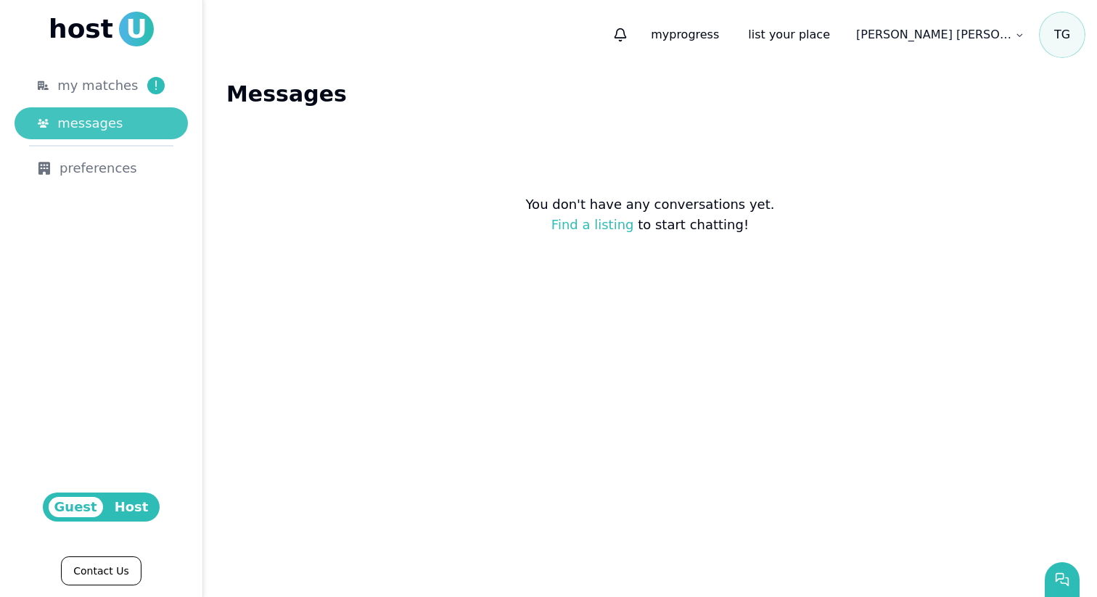
click at [122, 109] on link "messages" at bounding box center [101, 123] width 173 height 32
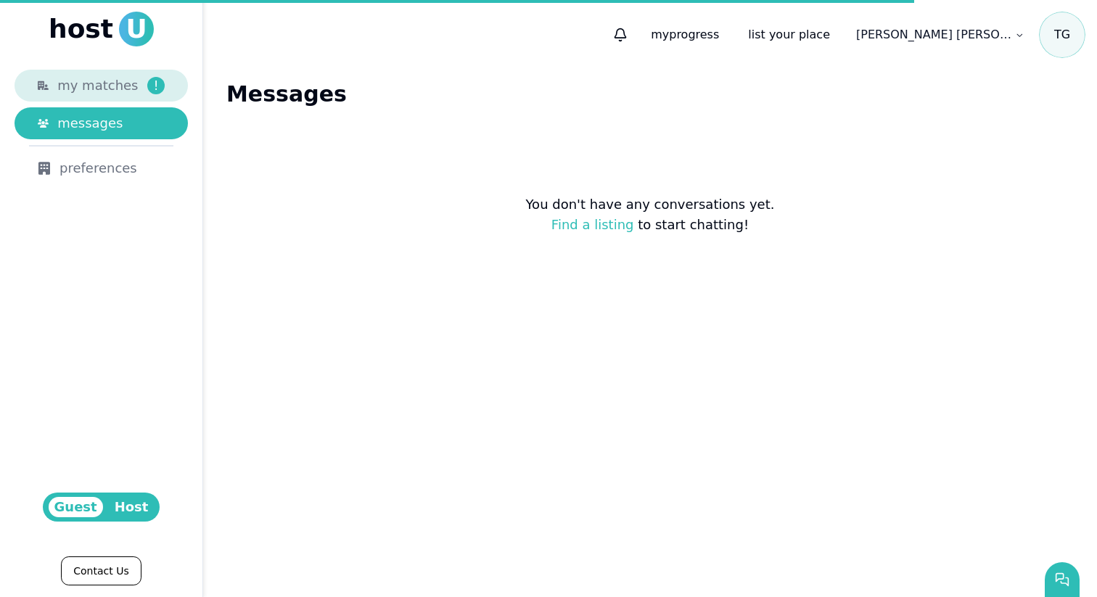
click at [120, 83] on html "host U my matches ! messages preferences Guest Host Contact Us my progress list…" at bounding box center [548, 298] width 1097 height 597
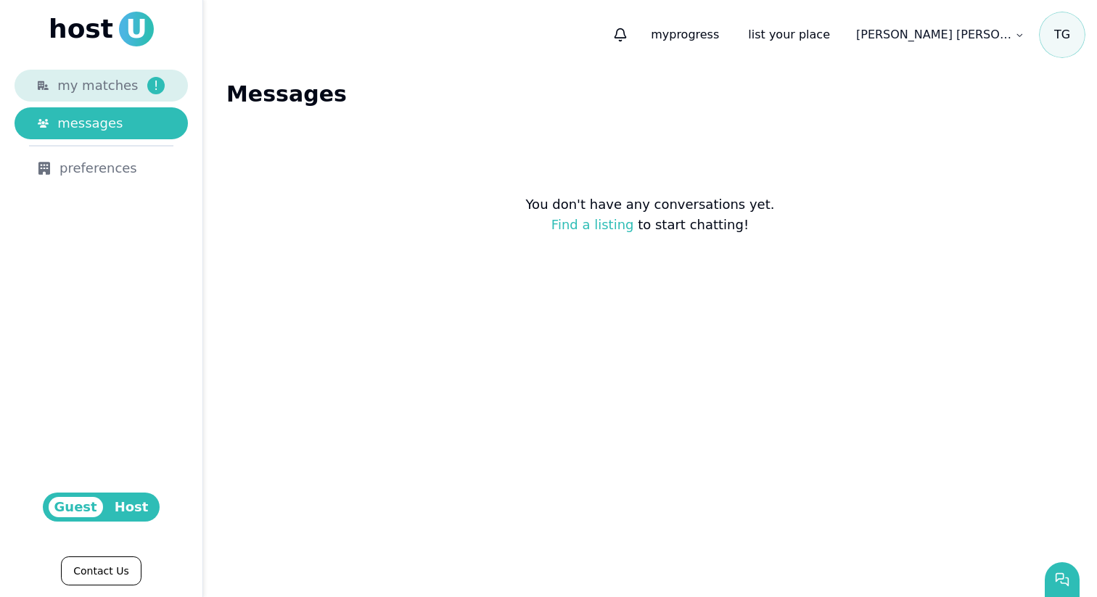
click at [126, 89] on span "my matches" at bounding box center [97, 85] width 81 height 20
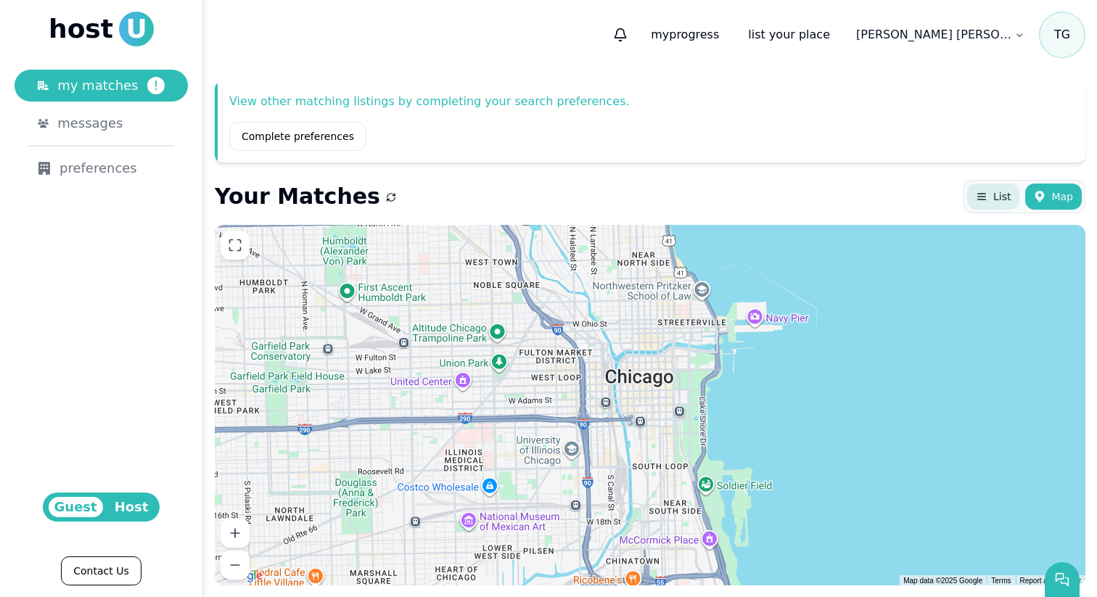
click at [1003, 184] on button "List" at bounding box center [993, 197] width 52 height 26
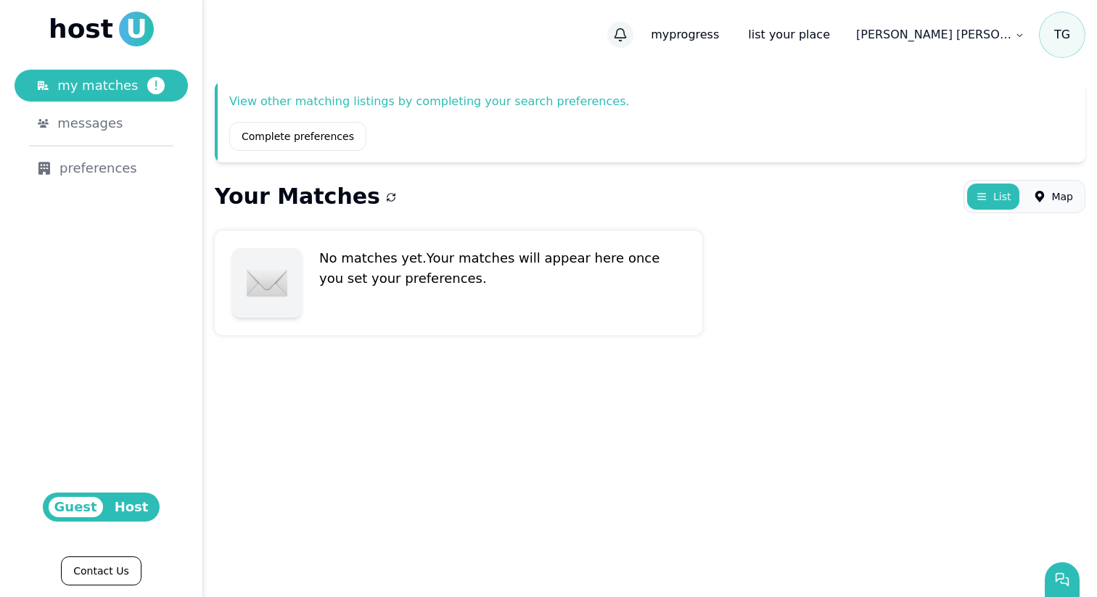
click at [628, 30] on icon "button" at bounding box center [620, 35] width 15 height 15
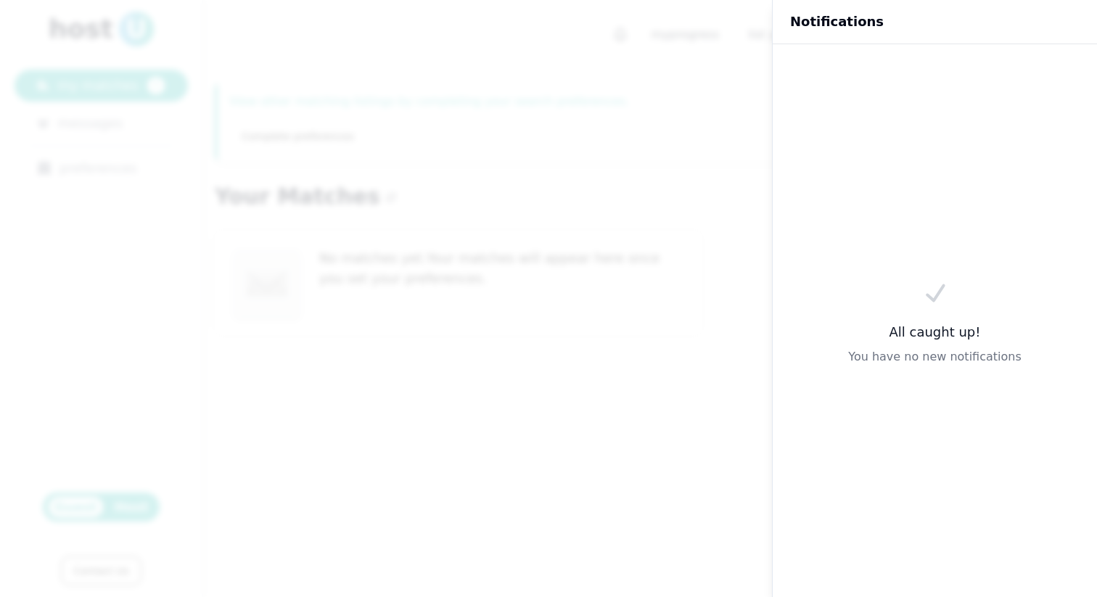
click at [615, 128] on div at bounding box center [548, 298] width 1097 height 597
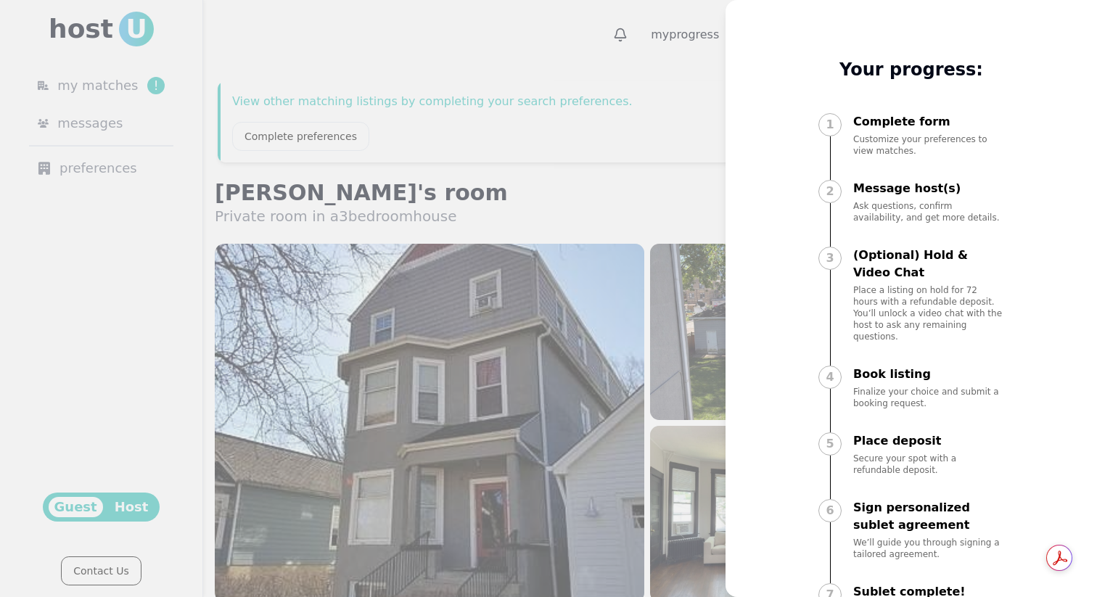
click at [829, 116] on div "1" at bounding box center [829, 124] width 23 height 23
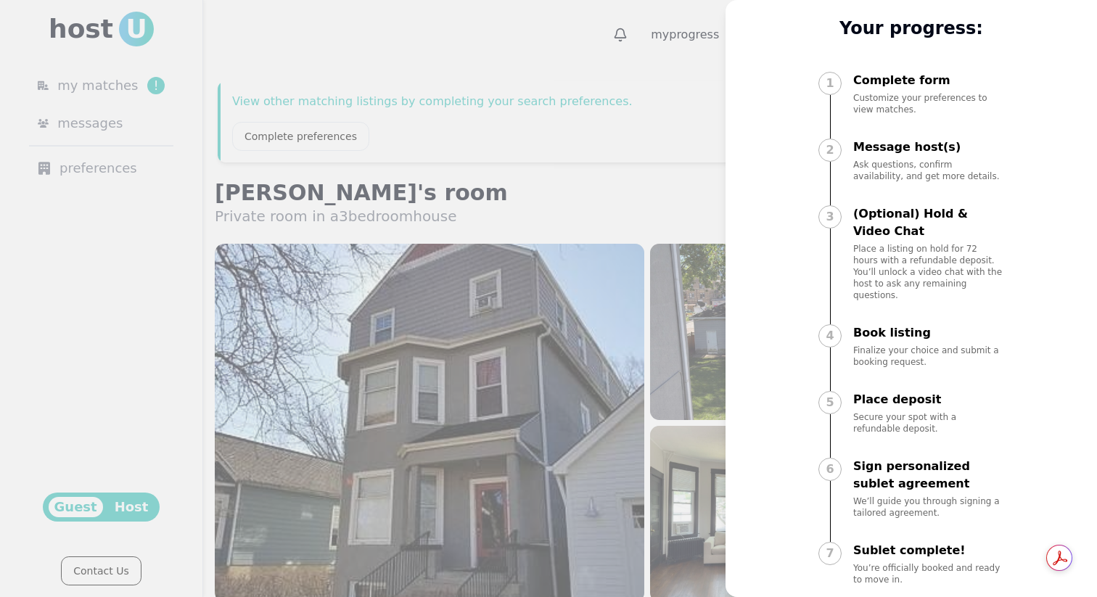
click at [654, 138] on div at bounding box center [548, 298] width 1097 height 597
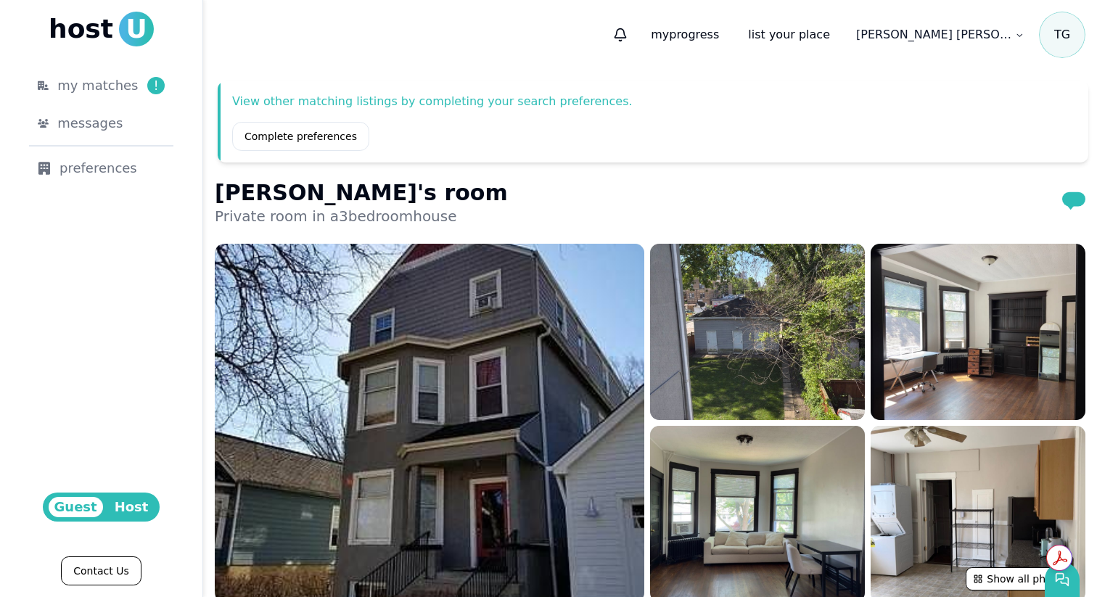
click at [1071, 197] on use "submit" at bounding box center [1073, 201] width 23 height 18
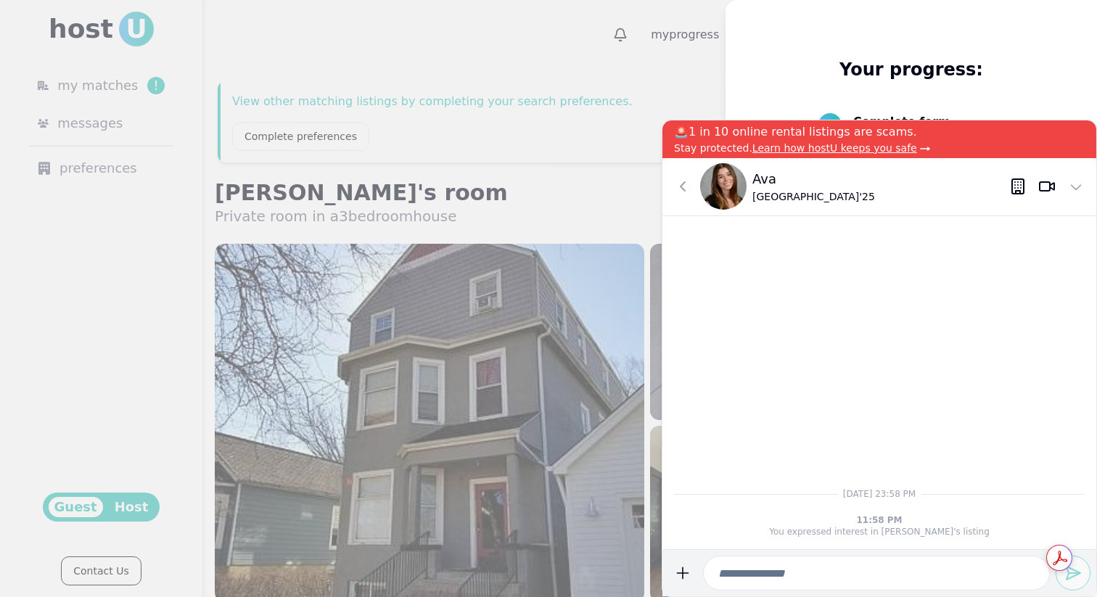
click at [589, 170] on div at bounding box center [548, 298] width 1097 height 597
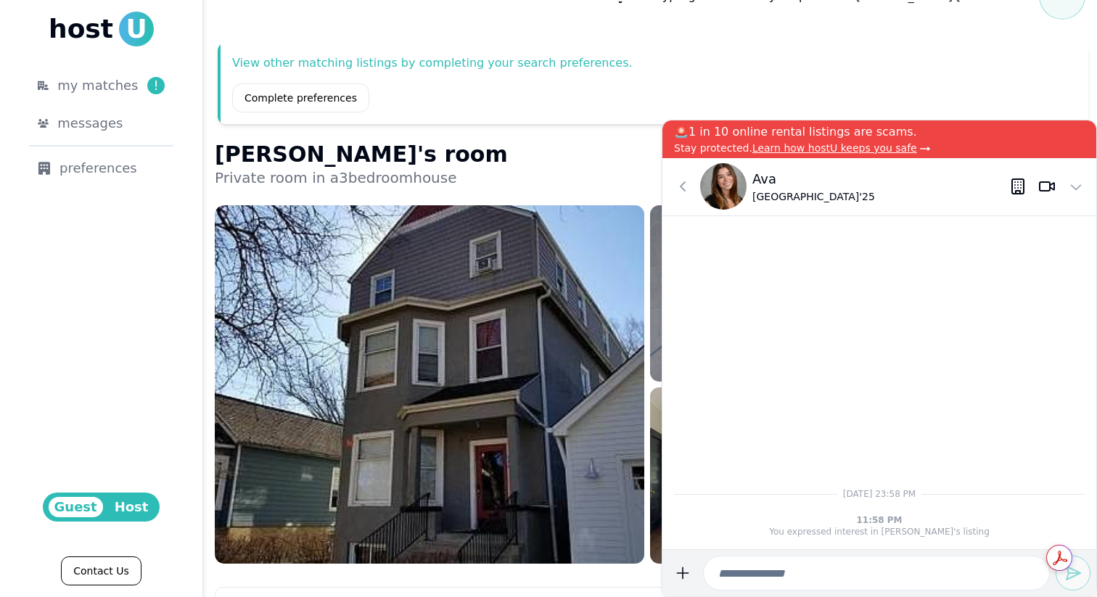
scroll to position [0, 0]
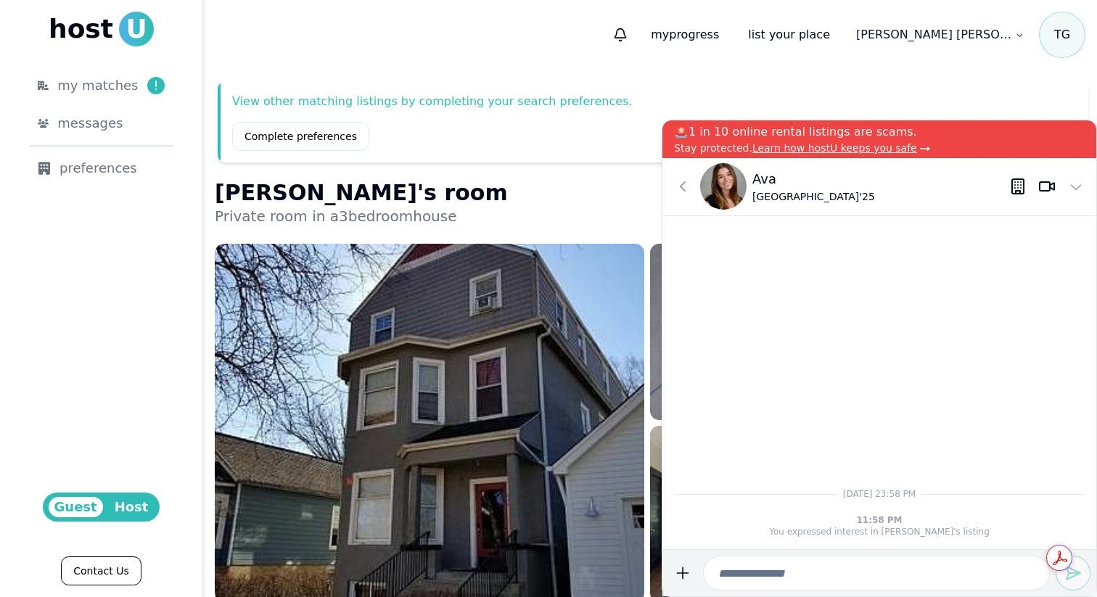
click at [771, 586] on input at bounding box center [876, 573] width 347 height 35
type input "***"
click at [668, 556] on button "submit" at bounding box center [682, 573] width 29 height 35
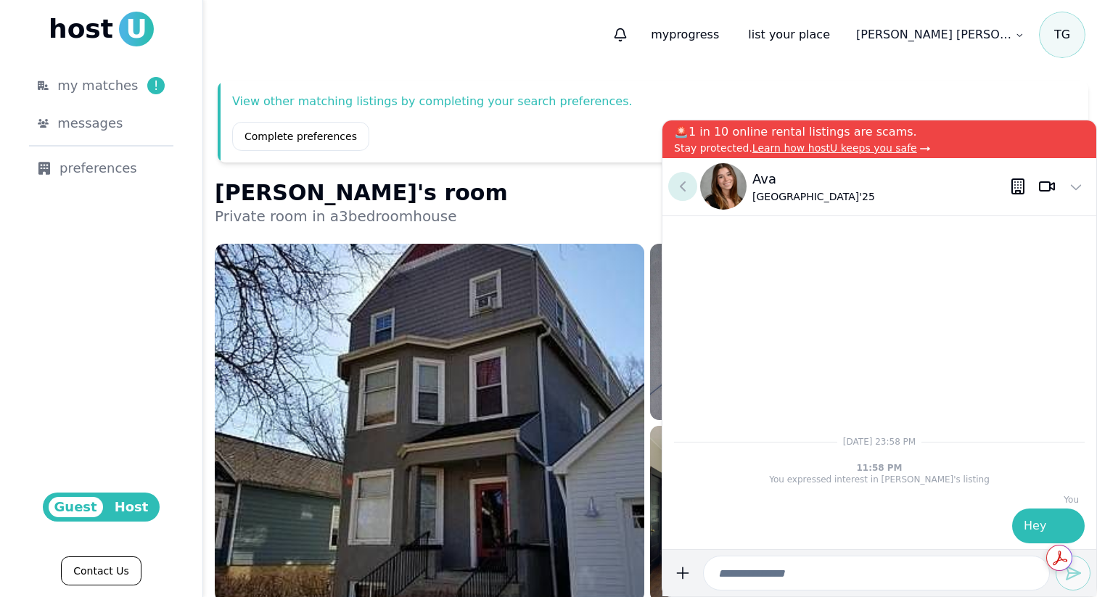
click at [682, 181] on icon at bounding box center [682, 186] width 17 height 17
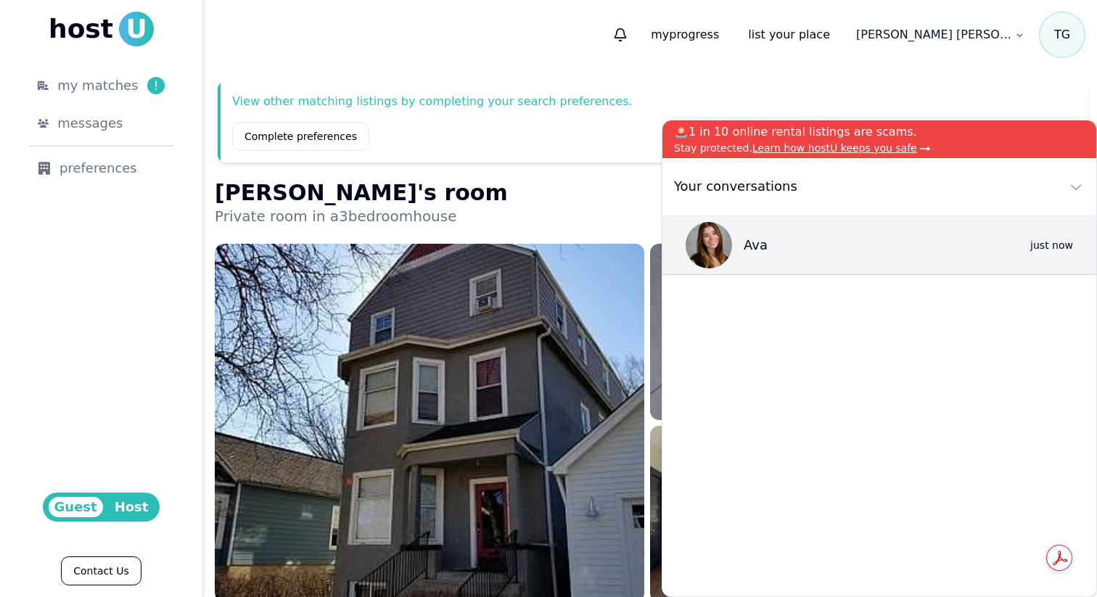
click at [1076, 196] on button at bounding box center [1075, 186] width 29 height 29
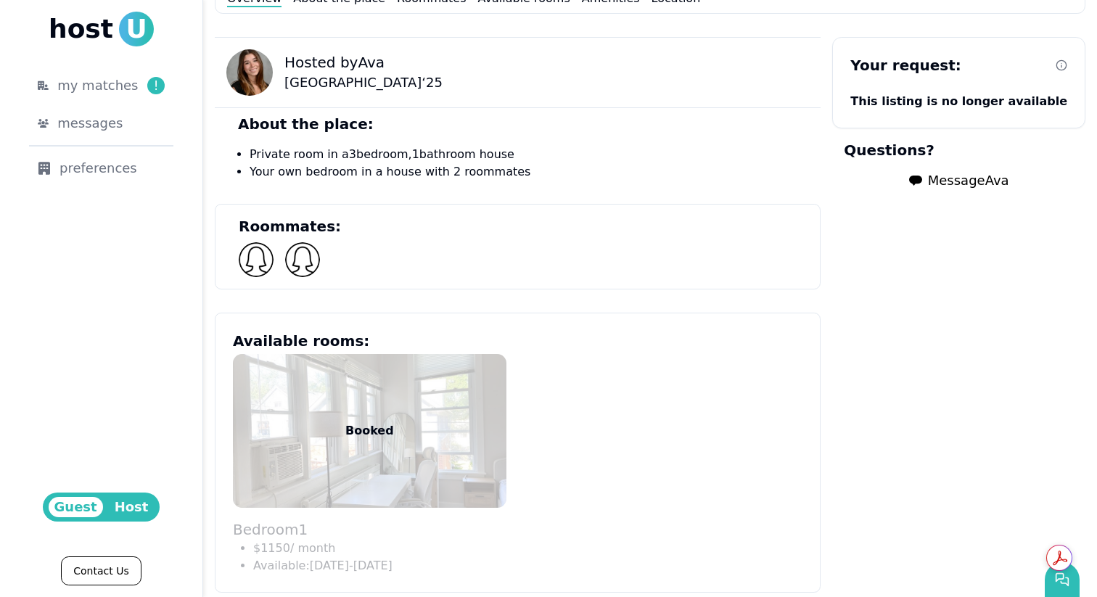
scroll to position [483, 0]
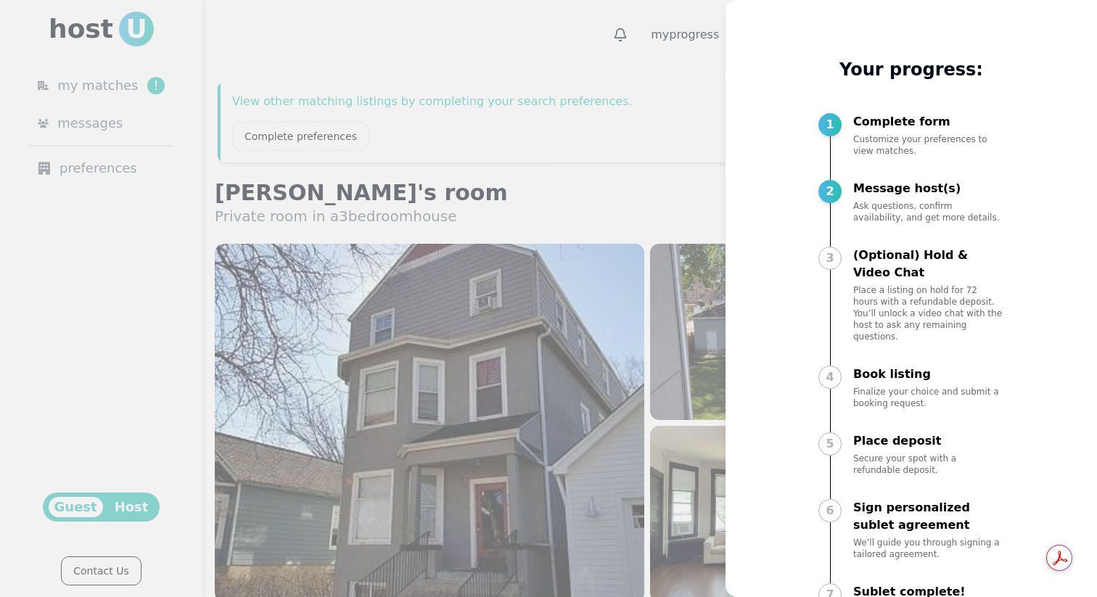
scroll to position [41, 0]
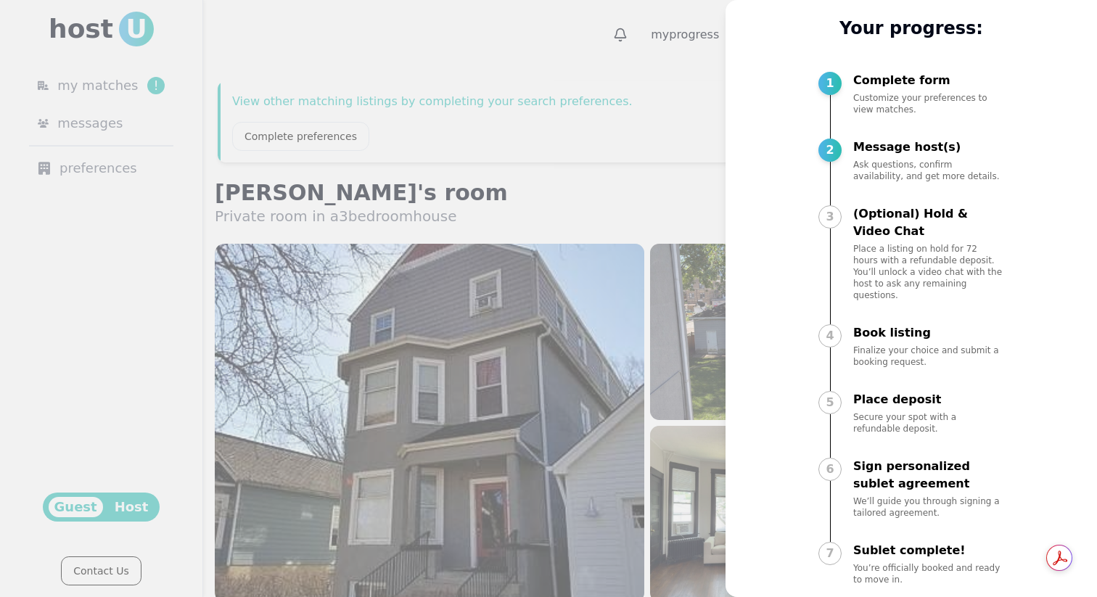
click at [834, 324] on div "4" at bounding box center [829, 335] width 23 height 23
click at [838, 216] on div "3" at bounding box center [829, 216] width 23 height 23
click at [657, 167] on div at bounding box center [548, 298] width 1097 height 597
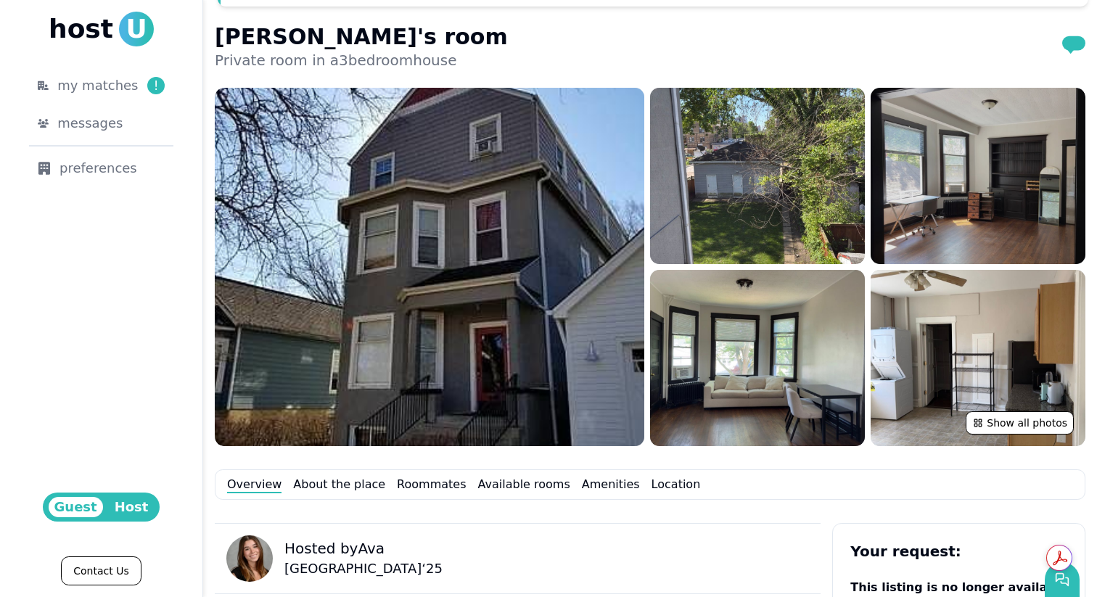
scroll to position [155, 0]
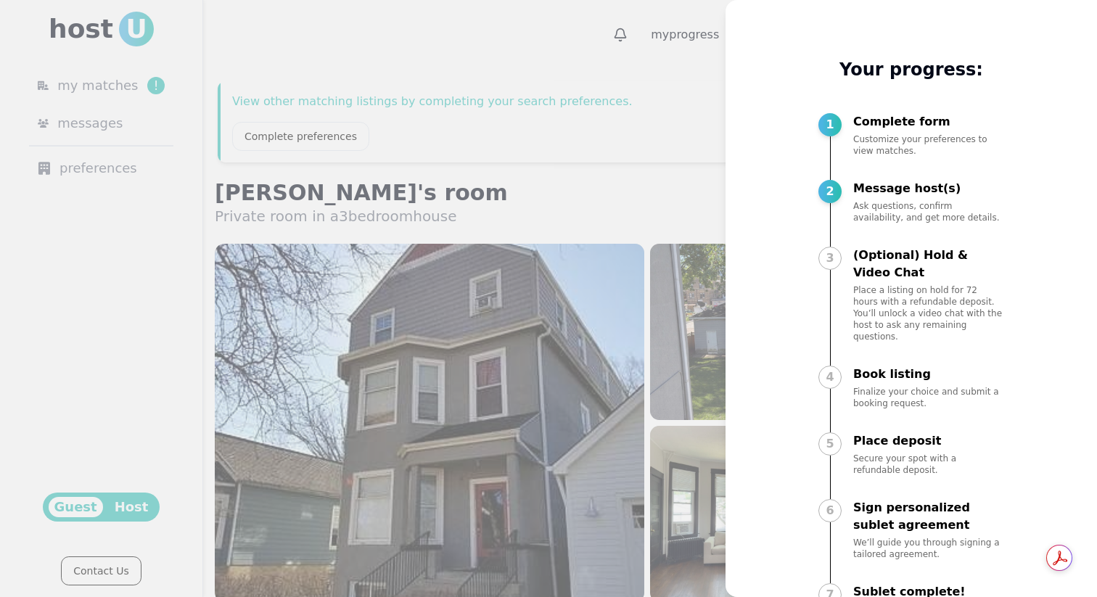
scroll to position [41, 0]
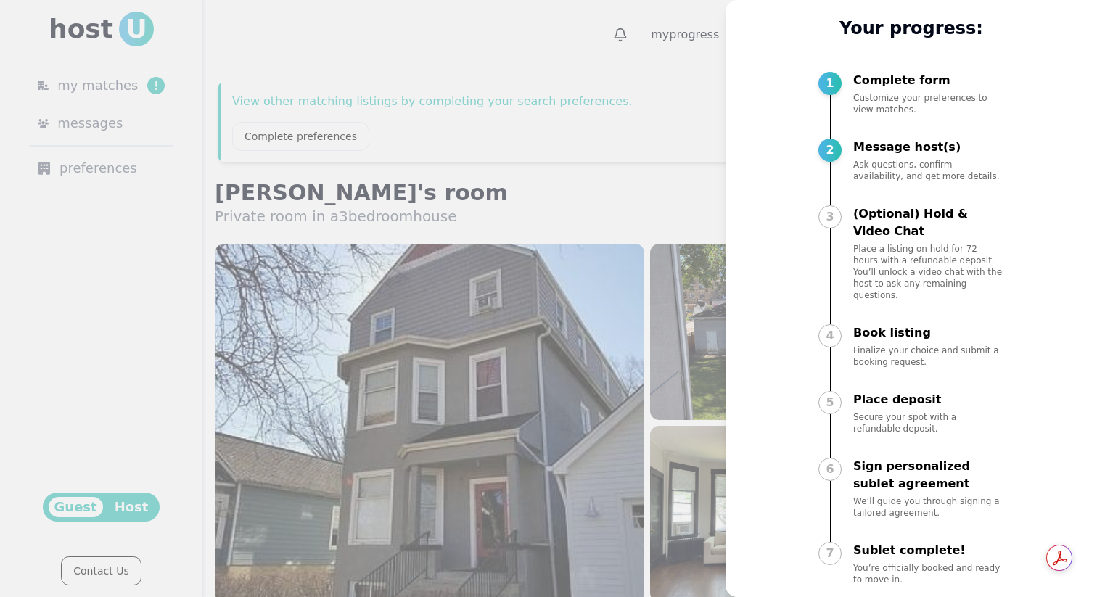
click at [839, 324] on div "4" at bounding box center [829, 346] width 23 height 44
click at [839, 206] on div "3" at bounding box center [829, 253] width 23 height 96
click at [713, 163] on div at bounding box center [548, 298] width 1097 height 597
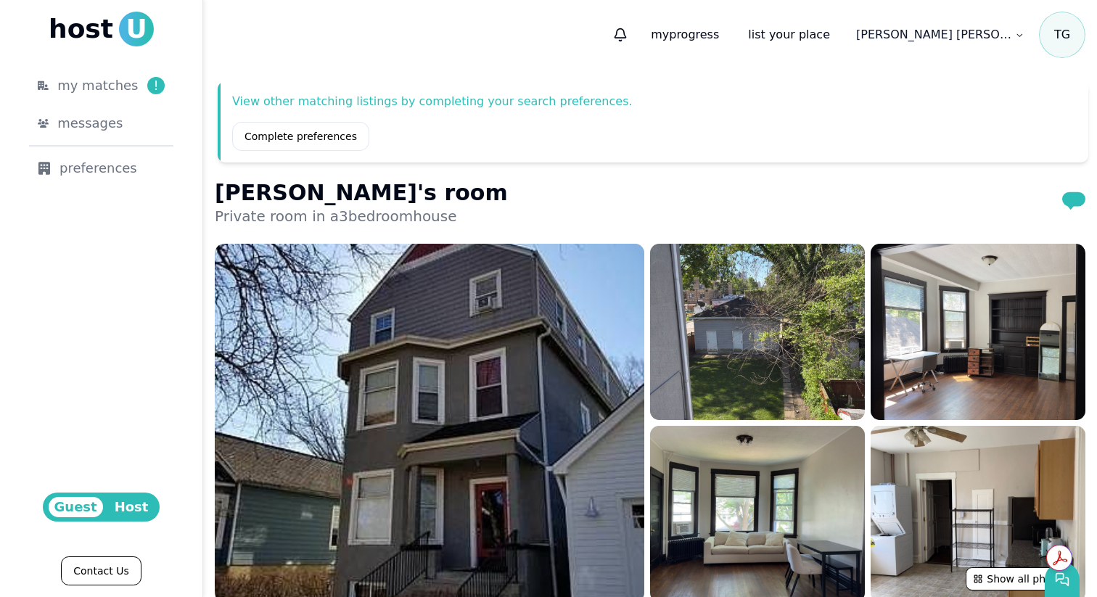
click at [1065, 197] on use "submit" at bounding box center [1073, 201] width 23 height 18
click at [1069, 200] on use "submit" at bounding box center [1073, 201] width 23 height 18
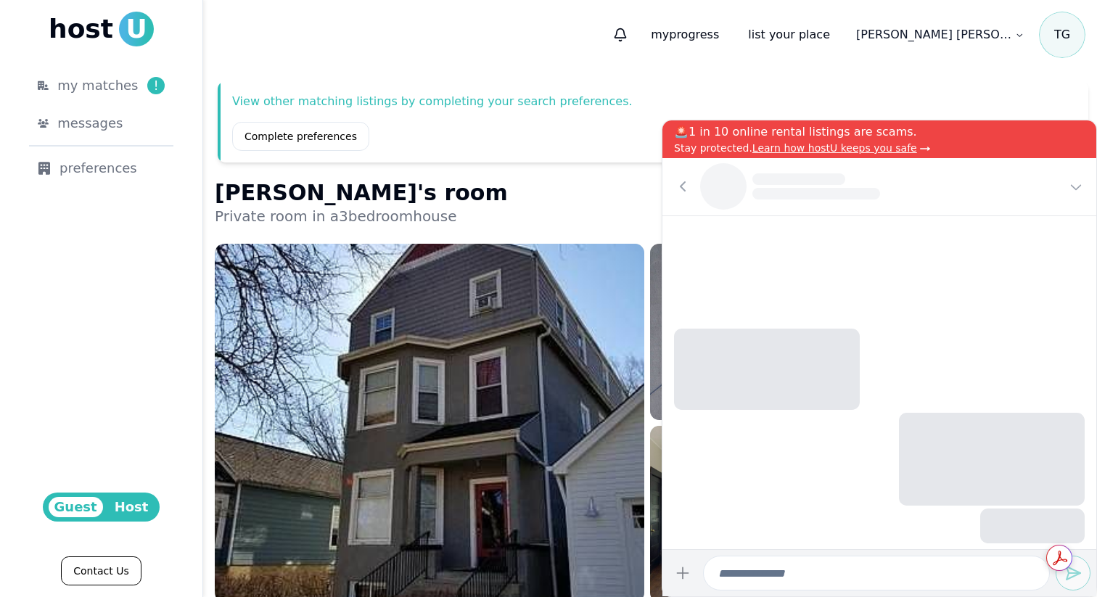
click at [1058, 581] on body "host U my matches ! messages preferences Guest Host Contact Us my progress list…" at bounding box center [548, 298] width 1097 height 597
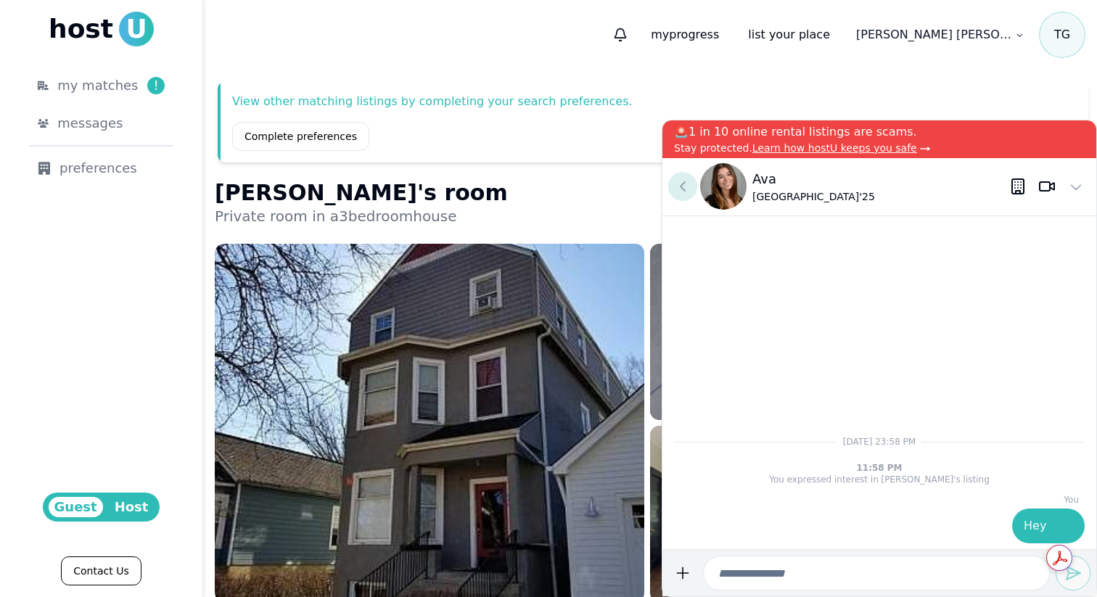
click at [678, 178] on icon at bounding box center [682, 186] width 17 height 17
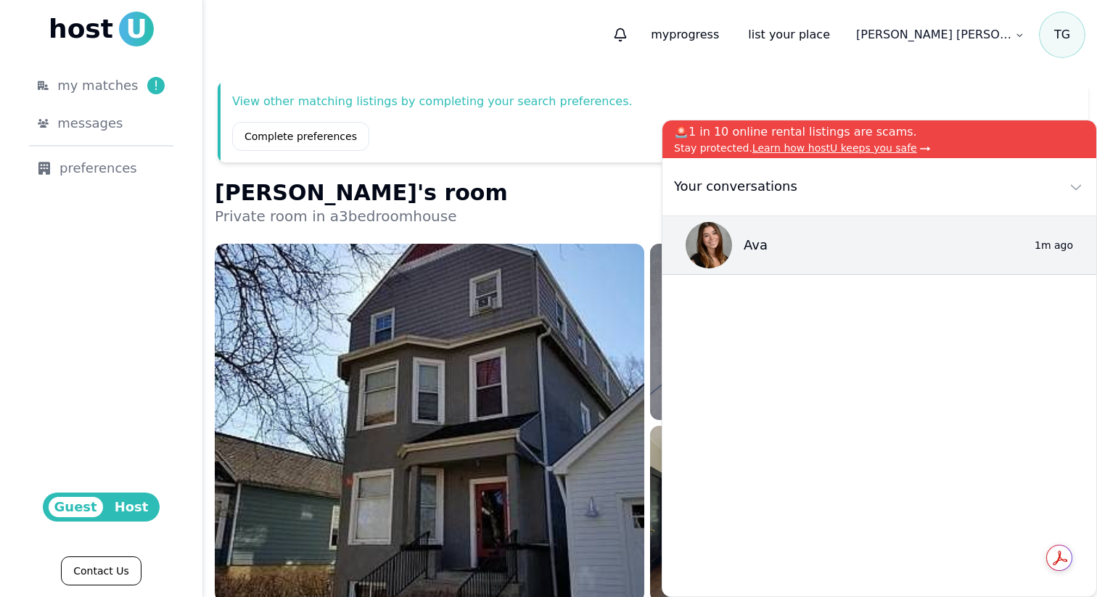
click at [1080, 183] on icon at bounding box center [1075, 186] width 17 height 17
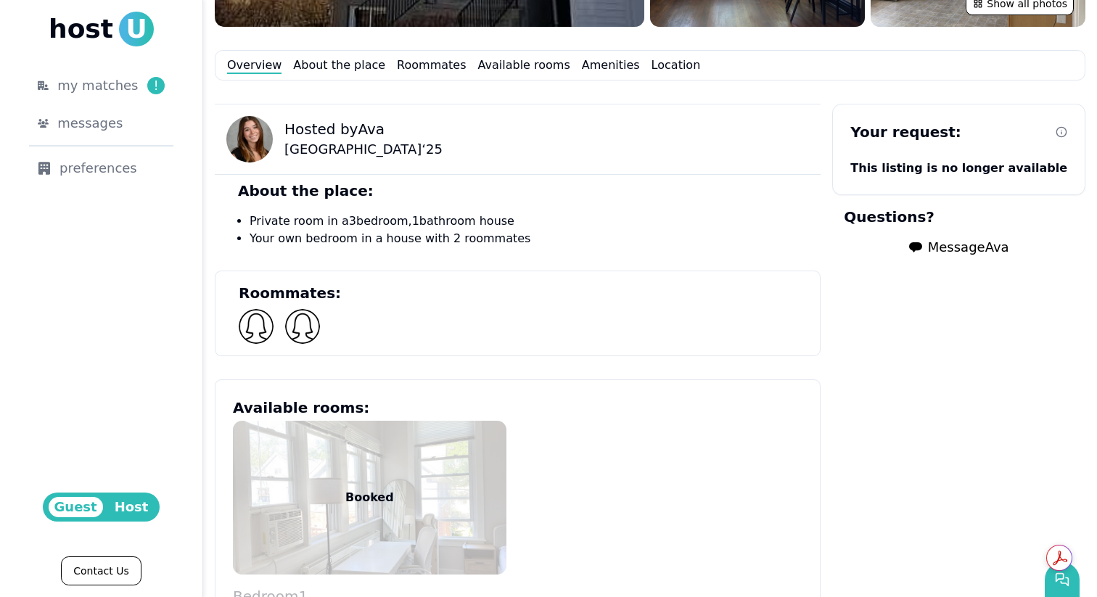
scroll to position [776, 0]
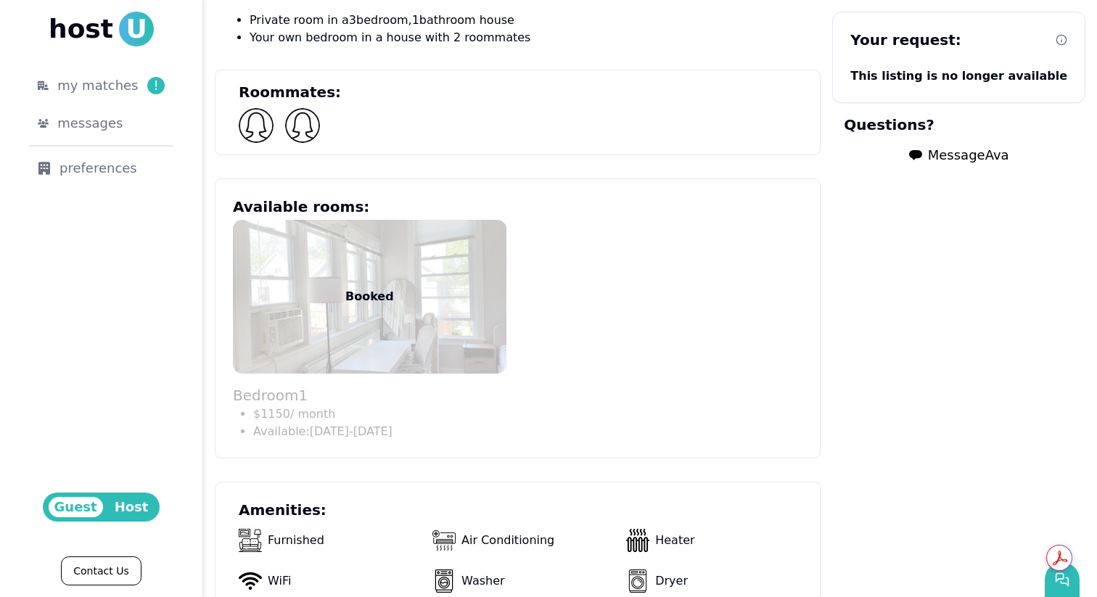
click at [366, 301] on p "Booked" at bounding box center [369, 296] width 49 height 17
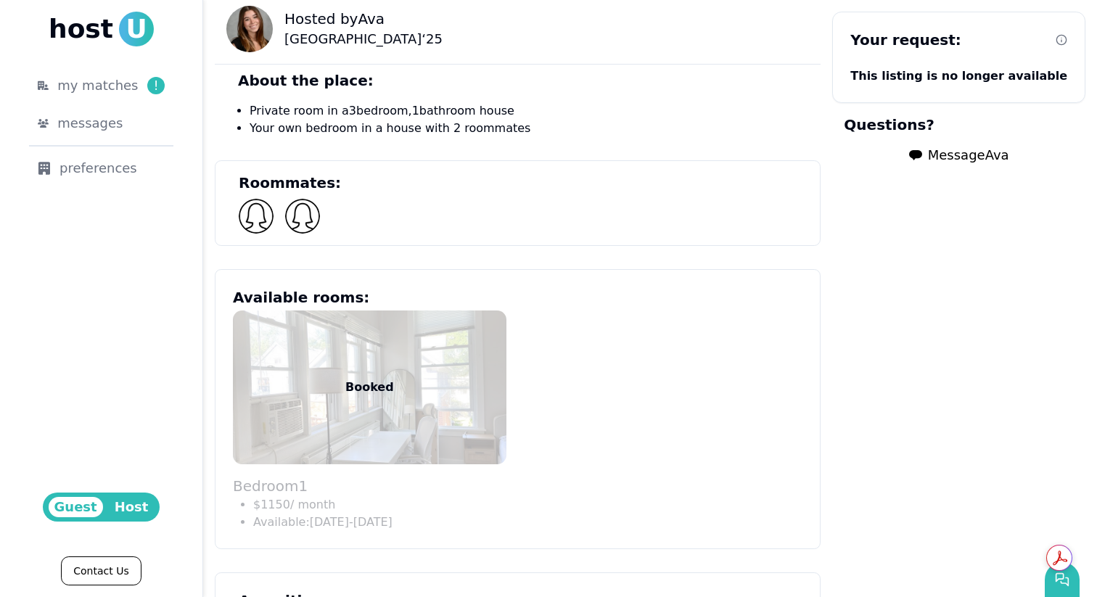
scroll to position [655, 0]
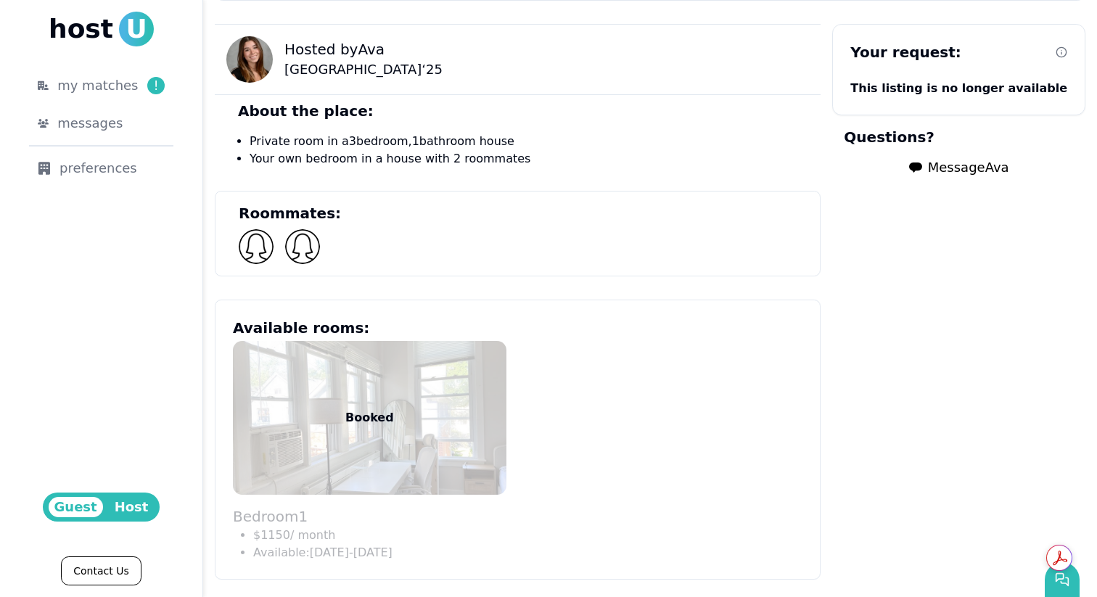
click at [285, 237] on div at bounding box center [526, 246] width 575 height 35
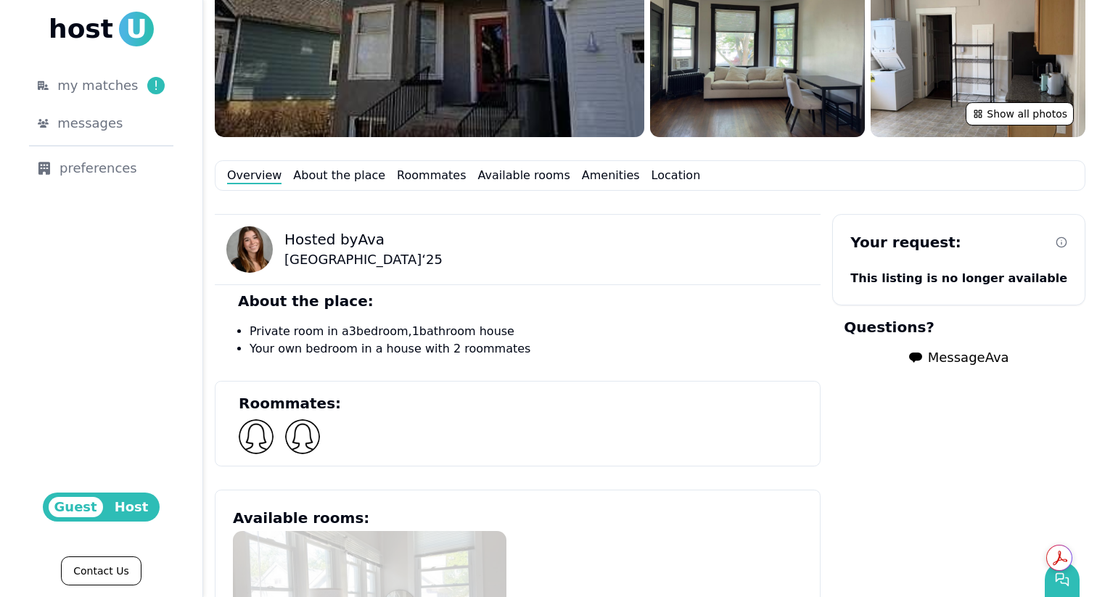
scroll to position [458, 0]
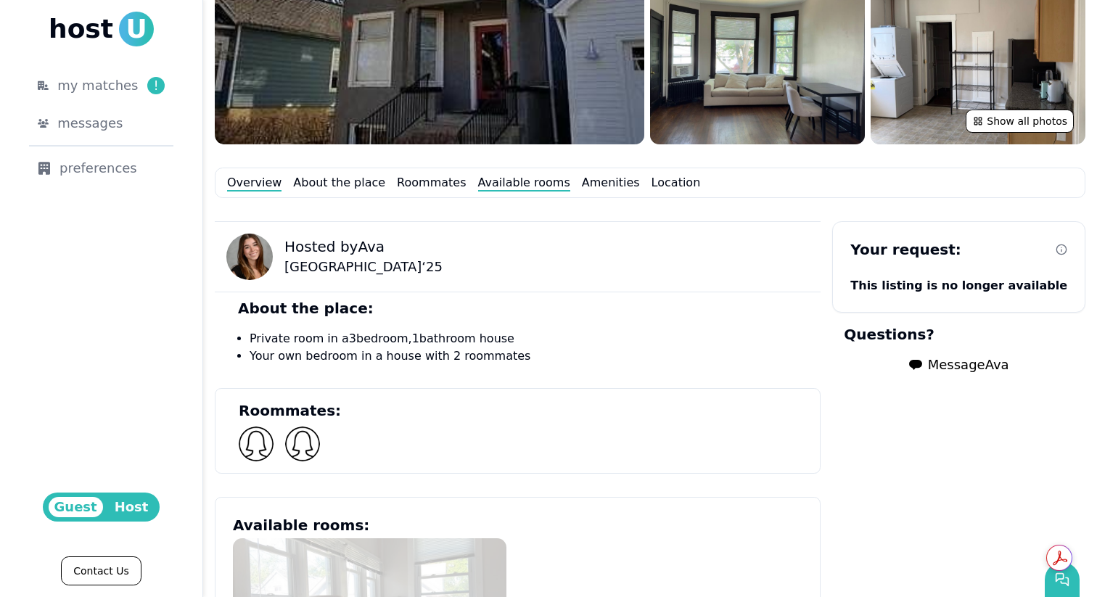
click at [490, 180] on link "Available rooms" at bounding box center [524, 182] width 92 height 17
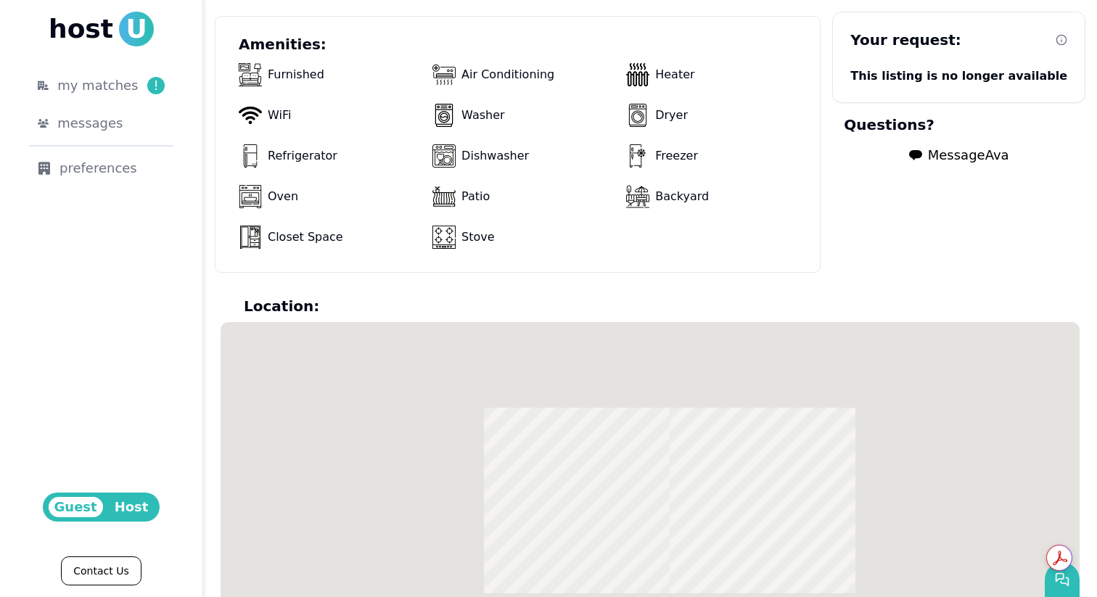
scroll to position [1373, 0]
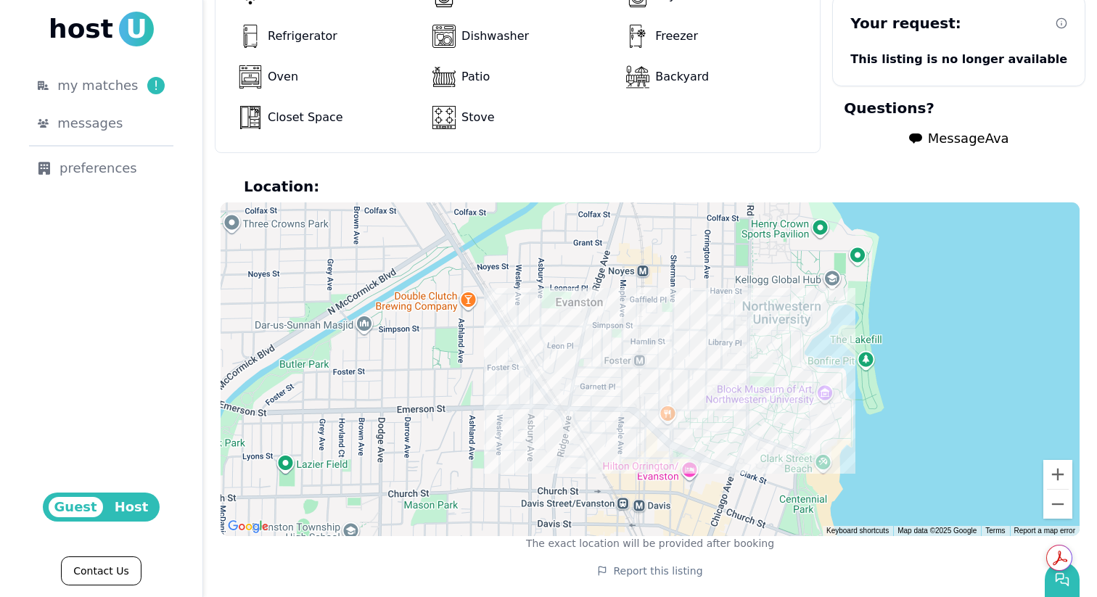
click at [964, 144] on span "Message Ava" at bounding box center [968, 138] width 81 height 20
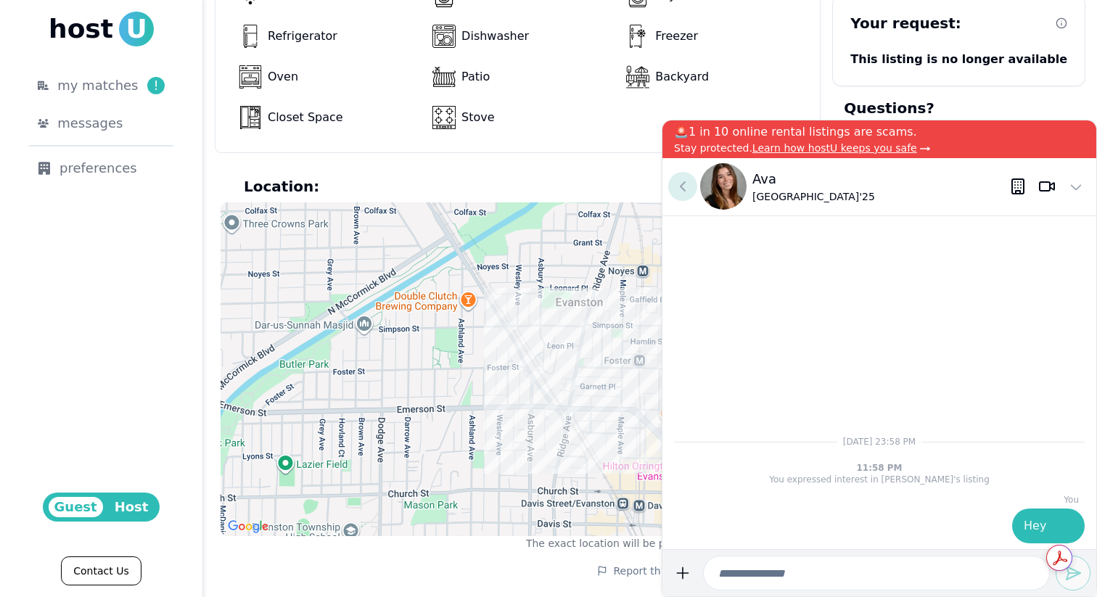
click at [686, 184] on icon at bounding box center [682, 186] width 17 height 17
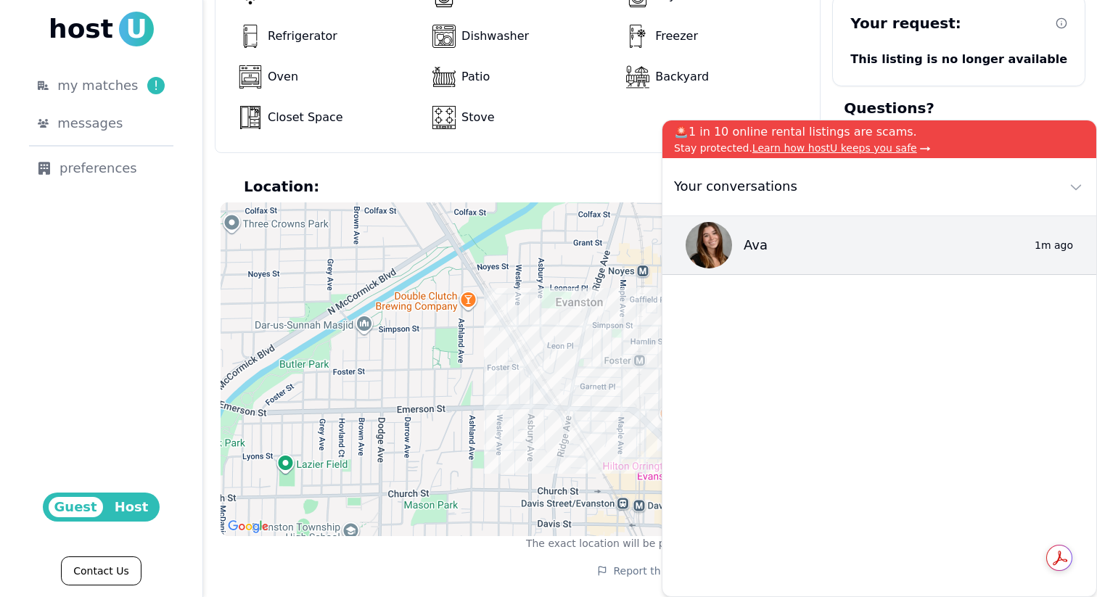
click at [618, 136] on section "Amenities: Furnished Air Conditioning Heater WiFi Washer Dryer Refrigerator Dis…" at bounding box center [518, 24] width 606 height 257
click at [1064, 192] on button at bounding box center [1075, 186] width 29 height 29
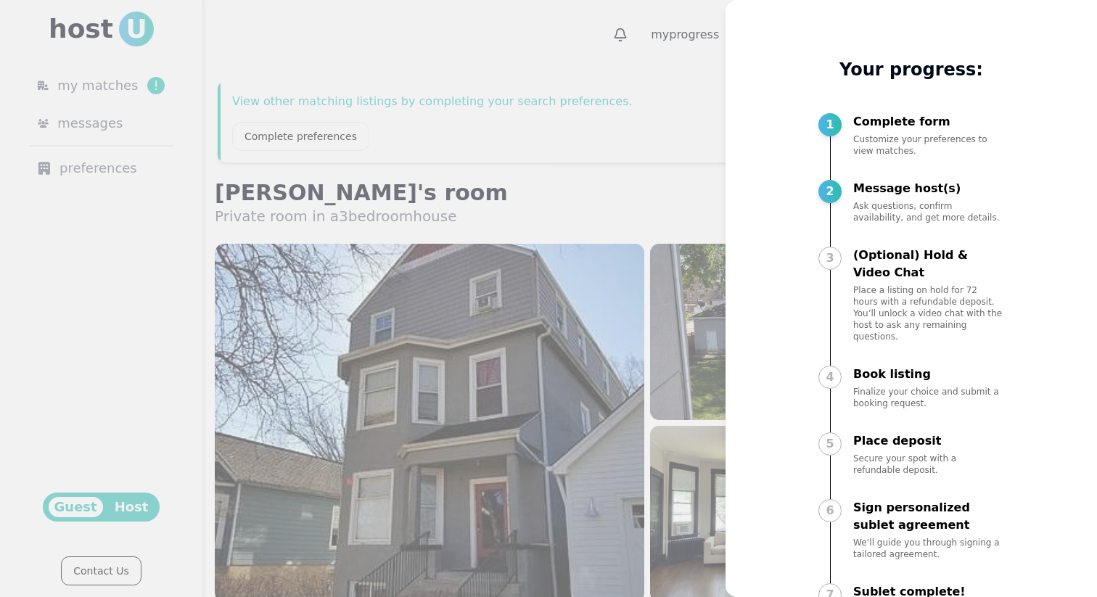
click at [663, 62] on div at bounding box center [548, 298] width 1097 height 597
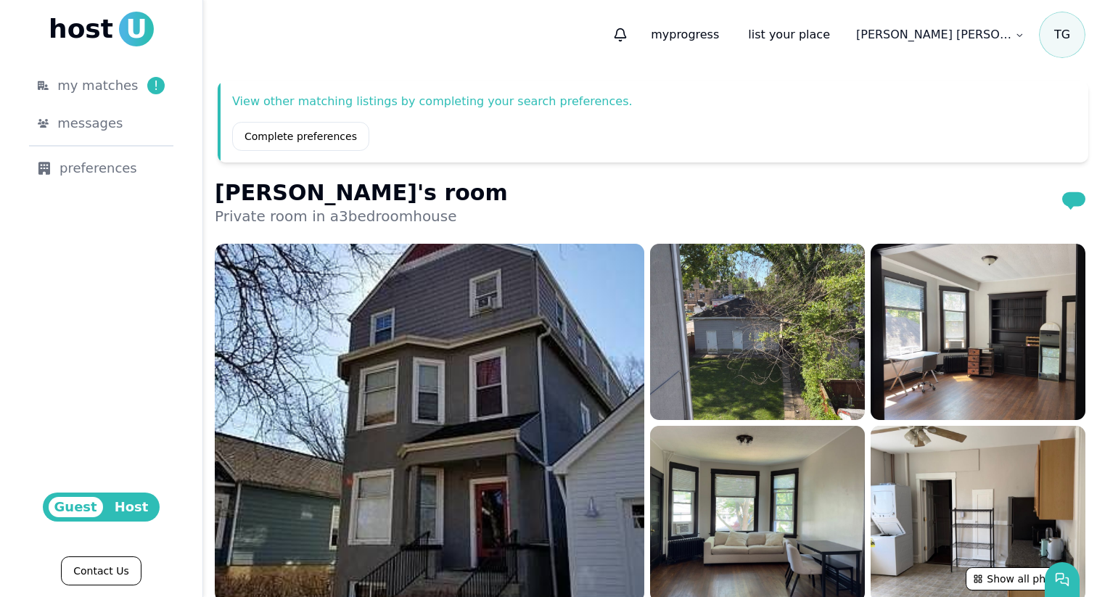
click at [752, 91] on div "View other matching listings by completing your search preferences. Complete pr…" at bounding box center [653, 121] width 871 height 81
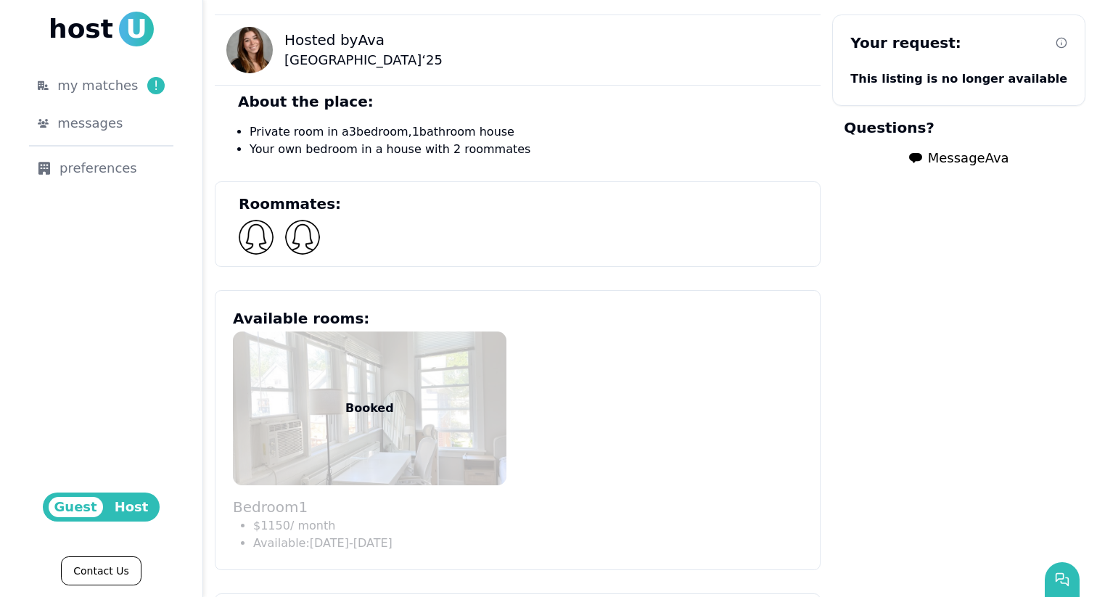
scroll to position [740, 0]
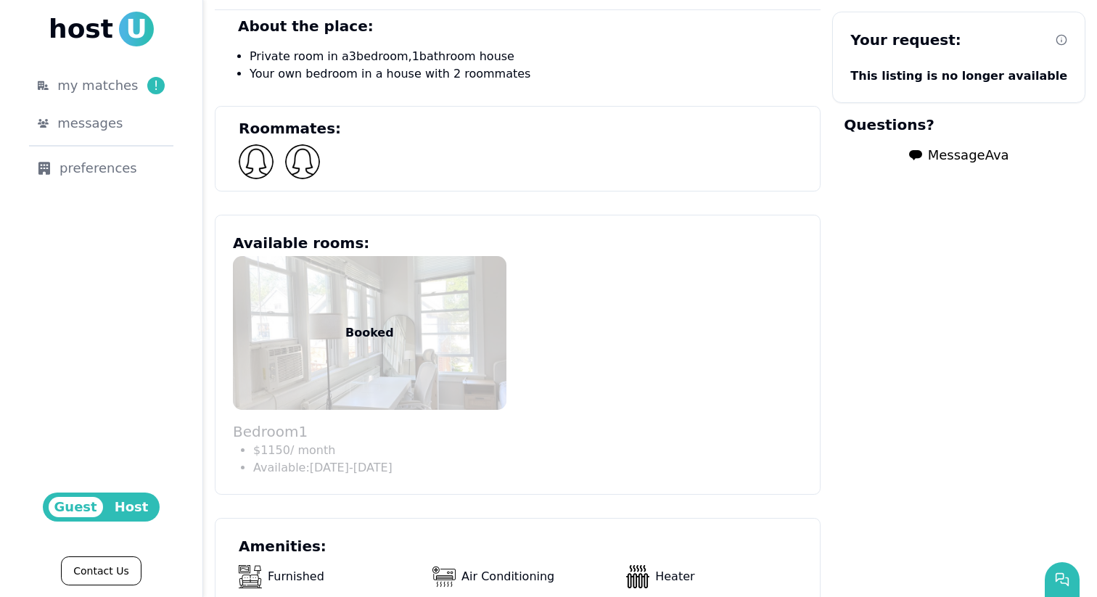
click at [390, 334] on p "Booked" at bounding box center [369, 332] width 49 height 17
click at [490, 180] on section "Roommates:" at bounding box center [518, 149] width 606 height 86
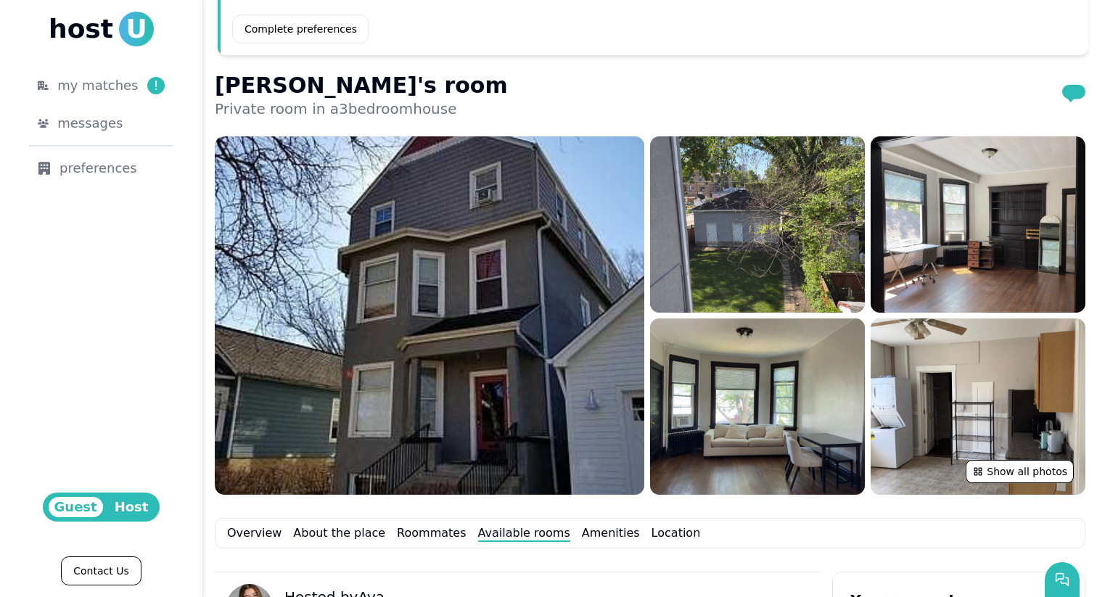
scroll to position [159, 0]
